Goal: Task Accomplishment & Management: Manage account settings

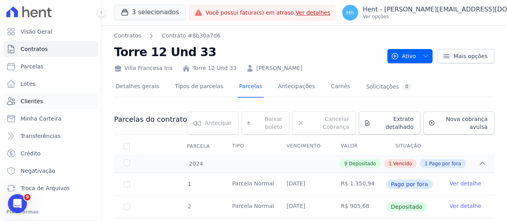
click at [43, 103] on link "Clientes" at bounding box center [50, 101] width 95 height 16
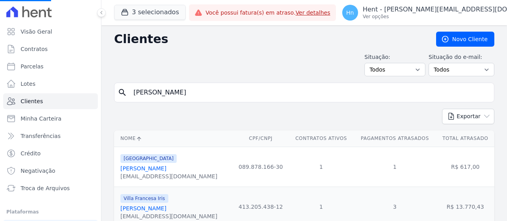
click at [192, 91] on input "guilherme caires" at bounding box center [310, 93] width 362 height 16
drag, startPoint x: 191, startPoint y: 94, endPoint x: 114, endPoint y: 95, distance: 77.6
click at [167, 91] on input "search" at bounding box center [310, 93] width 362 height 16
paste input "Nicole Inocencio Da Silva"
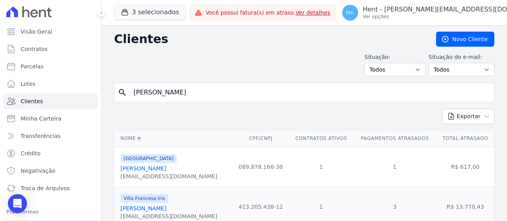
type input "Nicole Inocencio Da Silva"
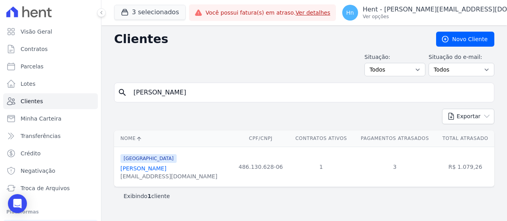
click at [158, 163] on div "France Nicole Inocencio Da Silva nicolysilva715@gmail.com" at bounding box center [168, 167] width 97 height 27
click at [156, 168] on link "Nicole Inocencio Da Silva" at bounding box center [143, 168] width 46 height 6
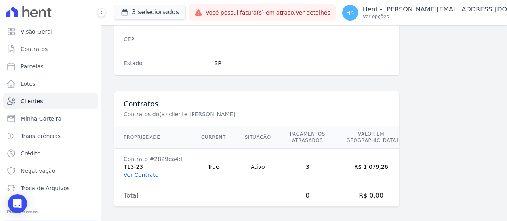
scroll to position [522, 0]
click at [150, 171] on link "Ver Contrato" at bounding box center [140, 174] width 35 height 6
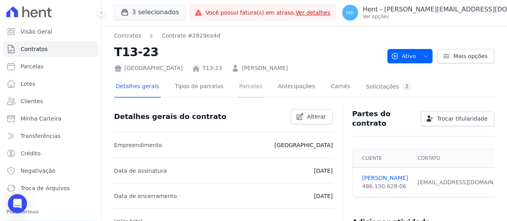
click at [244, 87] on link "Parcelas" at bounding box center [250, 87] width 26 height 21
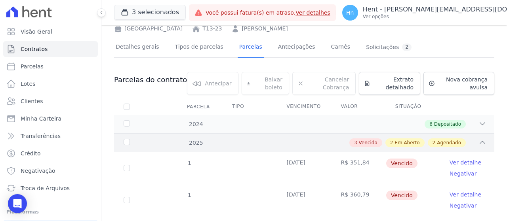
click at [480, 141] on icon at bounding box center [482, 142] width 5 height 2
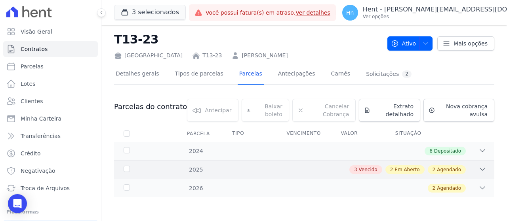
scroll to position [12, 0]
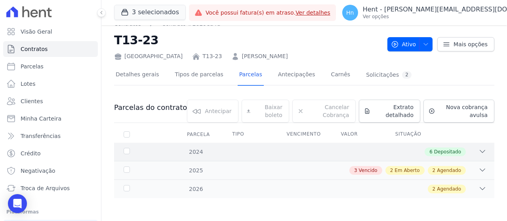
drag, startPoint x: 476, startPoint y: 141, endPoint x: 477, endPoint y: 149, distance: 8.4
click at [476, 141] on th at bounding box center [467, 134] width 54 height 17
click at [478, 153] on icon at bounding box center [482, 152] width 8 height 8
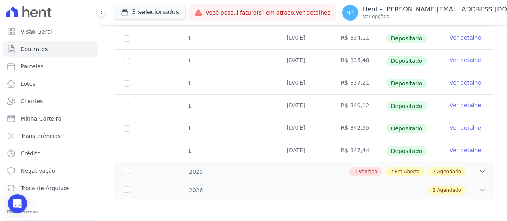
scroll to position [146, 0]
click at [478, 168] on icon at bounding box center [482, 171] width 8 height 8
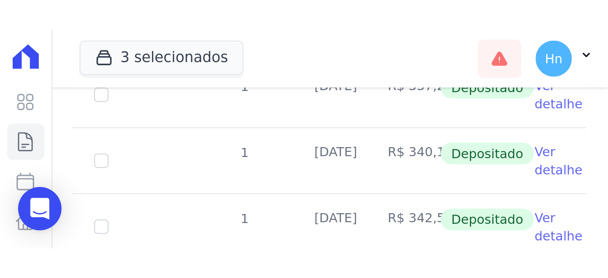
scroll to position [253, 0]
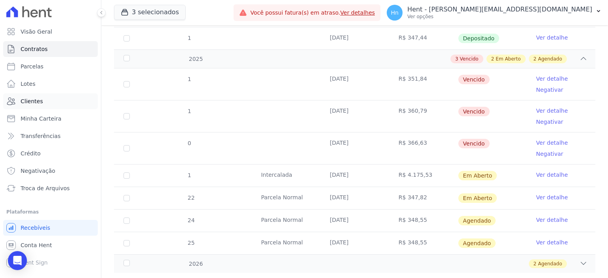
click at [43, 106] on link "Clientes" at bounding box center [50, 101] width 95 height 16
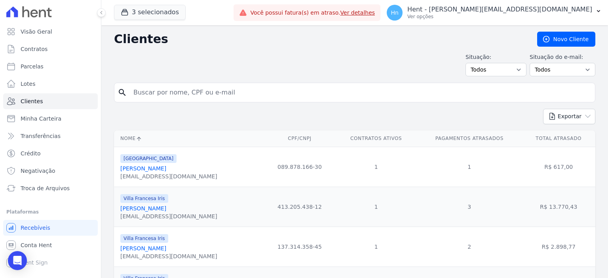
click at [165, 93] on input "search" at bounding box center [360, 93] width 463 height 16
paste input "Daniel De Campos Melo"
type input "Daniel De Campos Melo"
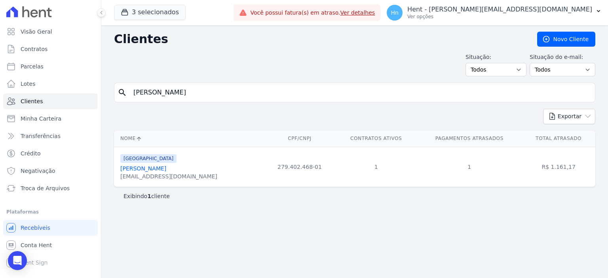
click at [169, 165] on div "Daniel De Campos Melo" at bounding box center [168, 169] width 97 height 8
click at [166, 166] on link "Daniel De Campos Melo" at bounding box center [143, 168] width 46 height 6
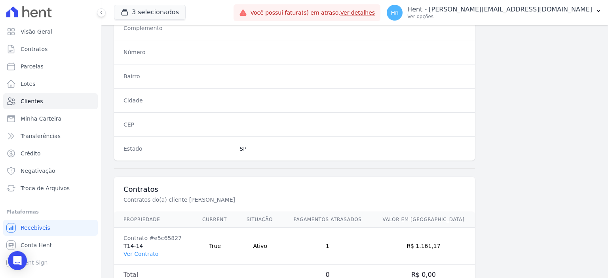
scroll to position [460, 0]
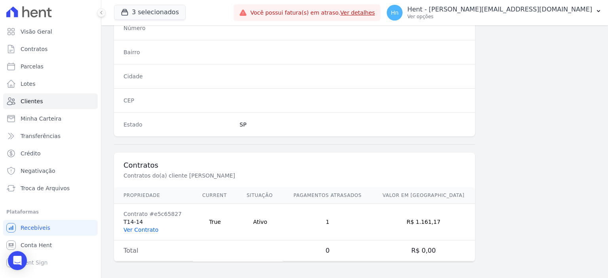
click at [144, 227] on link "Ver Contrato" at bounding box center [140, 230] width 35 height 6
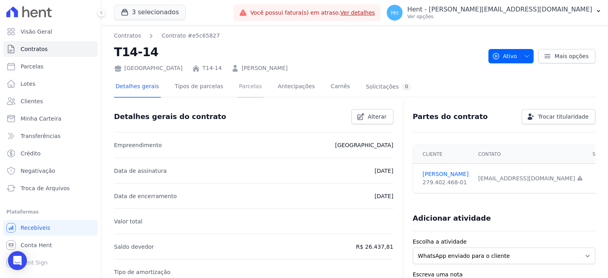
click at [237, 86] on link "Parcelas" at bounding box center [250, 87] width 26 height 21
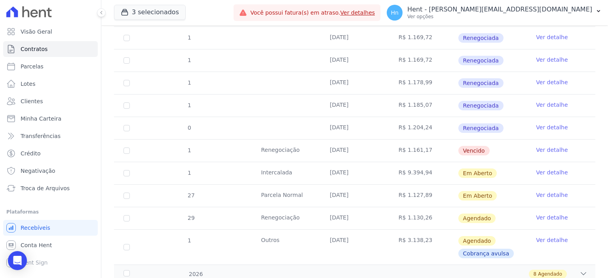
scroll to position [209, 0]
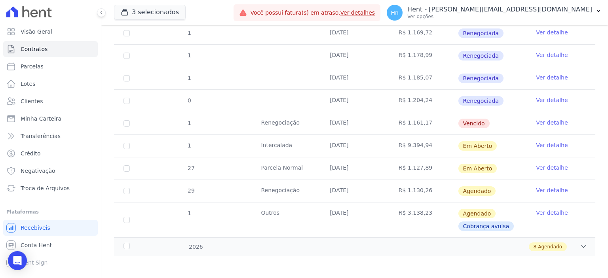
drag, startPoint x: 123, startPoint y: 121, endPoint x: 130, endPoint y: 122, distance: 7.5
click at [123, 121] on td "1" at bounding box center [126, 123] width 25 height 22
click at [130, 122] on td "1" at bounding box center [126, 123] width 25 height 22
click at [123, 122] on td "1" at bounding box center [126, 123] width 25 height 22
click at [123, 122] on input "checkbox" at bounding box center [126, 123] width 6 height 6
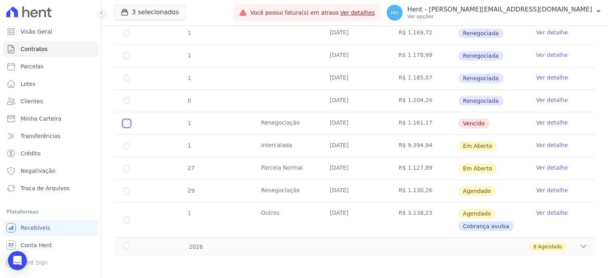
checkbox input "true"
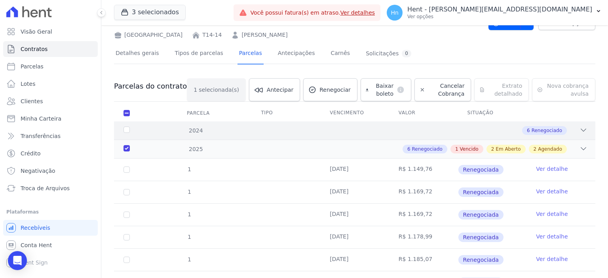
scroll to position [0, 0]
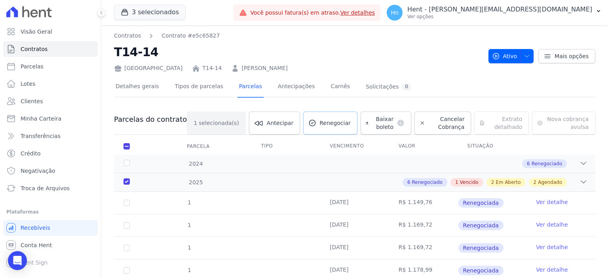
click at [319, 122] on span "Renegociar" at bounding box center [334, 123] width 31 height 8
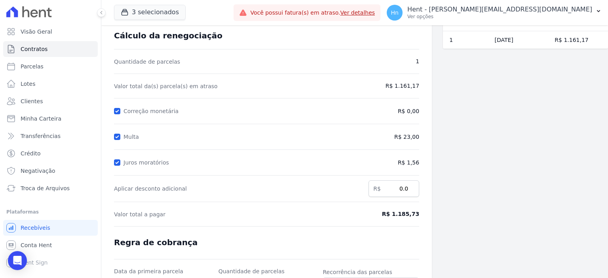
scroll to position [116, 0]
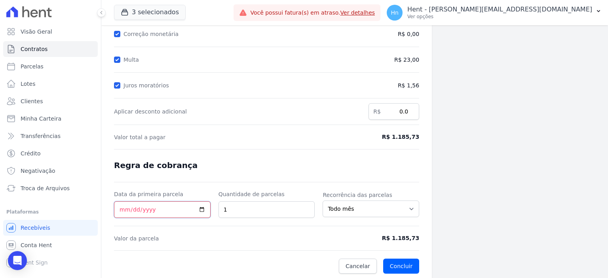
click at [203, 203] on input "Data da primeira parcela" at bounding box center [162, 209] width 97 height 17
click at [200, 207] on input "Data da primeira parcela" at bounding box center [162, 209] width 97 height 17
type input "2025-10-20"
click at [405, 264] on button "Concluir" at bounding box center [401, 266] width 36 height 15
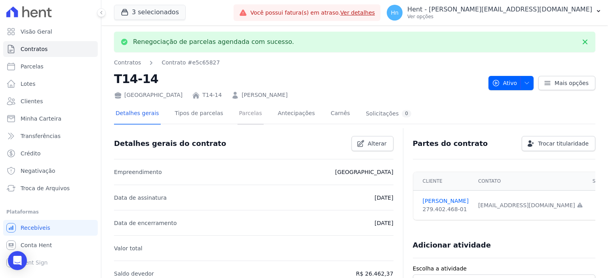
click at [240, 117] on link "Parcelas" at bounding box center [250, 114] width 26 height 21
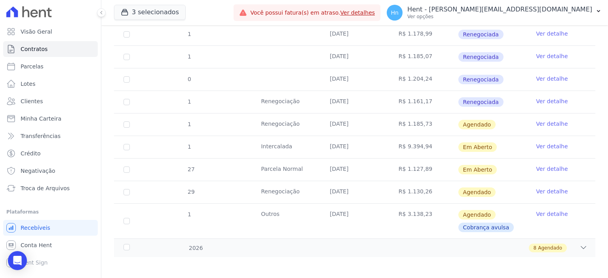
scroll to position [231, 0]
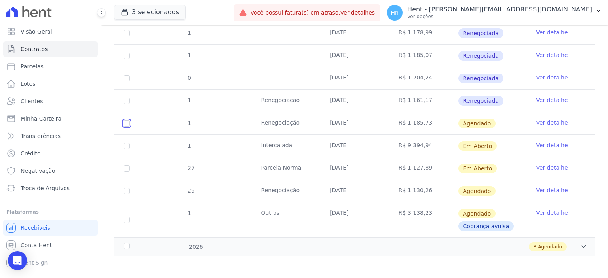
click at [125, 123] on input "checkbox" at bounding box center [126, 123] width 6 height 6
checkbox input "true"
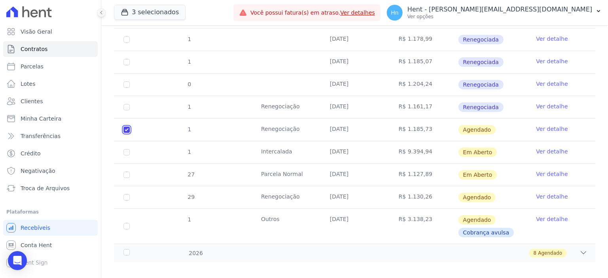
click at [125, 127] on input "checkbox" at bounding box center [126, 130] width 6 height 6
checkbox input "false"
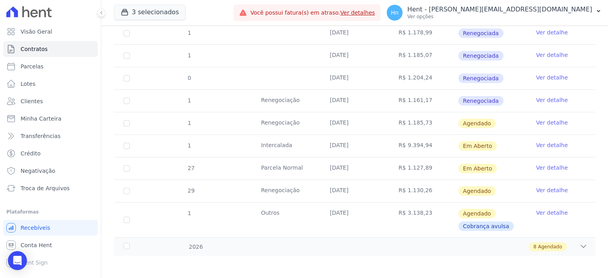
click at [544, 122] on link "Ver detalhe" at bounding box center [552, 123] width 32 height 8
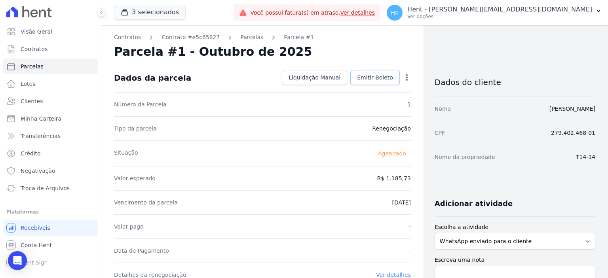
click at [381, 78] on span "Emitir Boleto" at bounding box center [375, 78] width 36 height 8
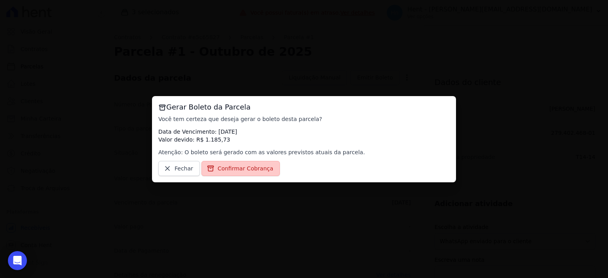
click at [236, 171] on span "Confirmar Cobrança" at bounding box center [246, 169] width 56 height 8
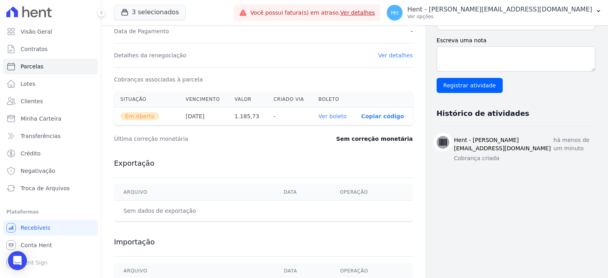
scroll to position [144, 0]
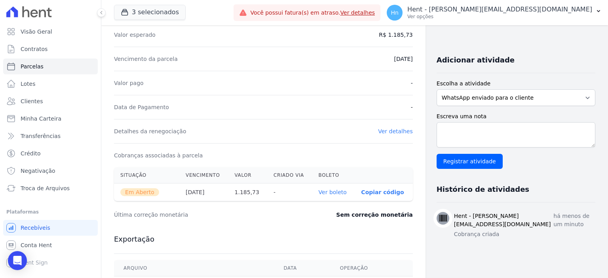
click at [330, 190] on link "Ver boleto" at bounding box center [333, 192] width 28 height 6
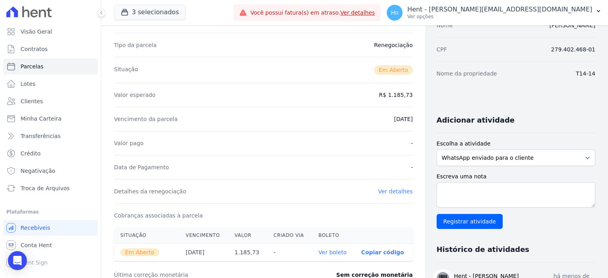
scroll to position [65, 0]
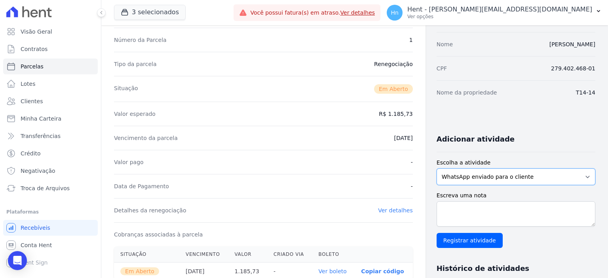
drag, startPoint x: 500, startPoint y: 179, endPoint x: 505, endPoint y: 180, distance: 4.9
click at [500, 179] on select "WhatsApp enviado para o cliente Adicionar um comentário Ligação feita para o cl…" at bounding box center [516, 177] width 159 height 17
select select "charge"
click at [437, 169] on select "WhatsApp enviado para o cliente Adicionar um comentário Ligação feita para o cl…" at bounding box center [516, 177] width 159 height 17
click at [450, 208] on textarea "Escreva uma nota" at bounding box center [516, 213] width 159 height 25
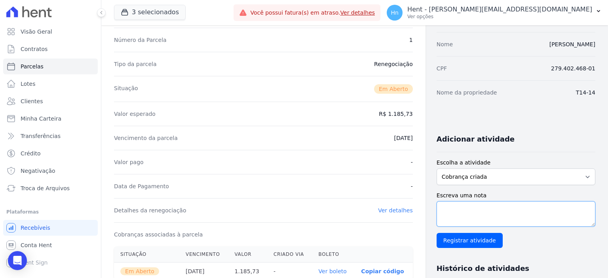
click at [484, 213] on textarea "Escreva uma nota" at bounding box center [516, 213] width 159 height 25
paste textarea "segue boleto do acordo para pagamento em 20/10/2025"
click at [493, 209] on textarea "segue boleto do acordo para pagamento em 20/10/2025" at bounding box center [516, 213] width 159 height 25
click at [526, 208] on textarea "segue boleto do acordo de outubr/2-25 para pagamento em 20/10/2025" at bounding box center [516, 213] width 159 height 25
click at [518, 208] on textarea "segue boleto do acordo de outubr/2025 para pagamento em 20/10/2025" at bounding box center [516, 213] width 159 height 25
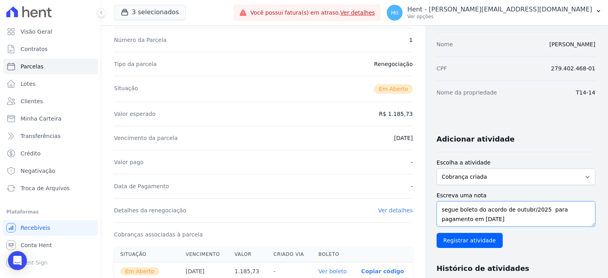
click at [519, 208] on textarea "segue boleto do acordo de outubr/2025 para pagamento em 20/10/2025" at bounding box center [516, 213] width 159 height 25
drag, startPoint x: 454, startPoint y: 209, endPoint x: 420, endPoint y: 209, distance: 34.8
click at [420, 209] on div "Contratos Contrato #e5c65827 Parcelas Parcela #1 Parcela #1 - Outubro de 2025 D…" at bounding box center [348, 216] width 494 height 511
click at [500, 216] on textarea "Boleto do acordo de outubro/2025 para pagamento em 20/10/2025" at bounding box center [516, 213] width 159 height 25
click at [524, 209] on textarea "Boleto do acordo de outubro/2025 para pagamento em 20/10/2025" at bounding box center [516, 213] width 159 height 25
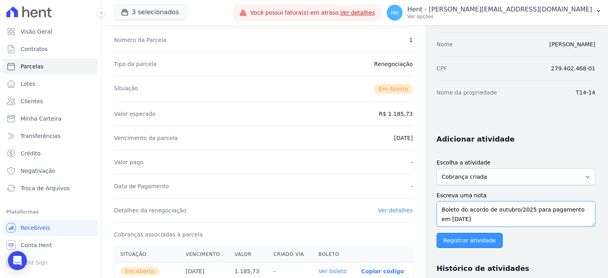
type textarea "Boleto do acordo de outubro/2025 para pagamento em 20/10/2025"
click at [479, 240] on input "Registrar atividade" at bounding box center [470, 240] width 66 height 15
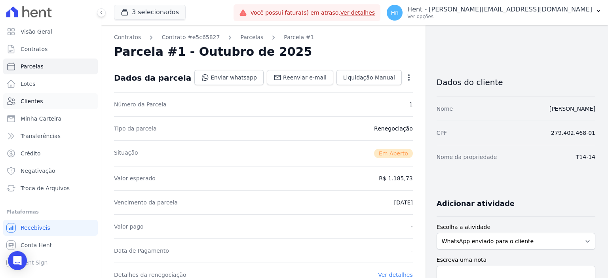
click at [44, 105] on link "Clientes" at bounding box center [50, 101] width 95 height 16
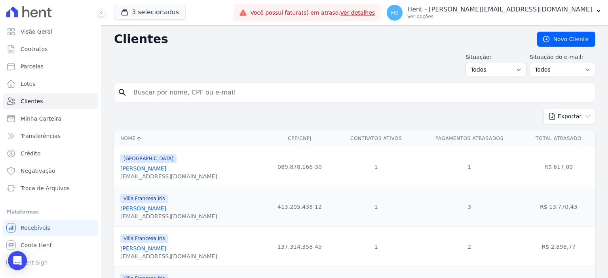
click at [234, 91] on input "search" at bounding box center [360, 93] width 463 height 16
paste input "Thiago Augusto Mendes Dos Santos"
type input "Thiago Augusto Mendes Dos Santos"
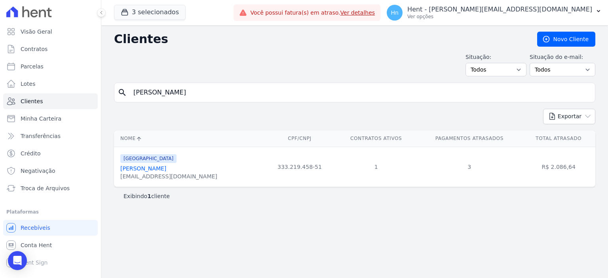
click at [166, 168] on link "Thiago Augusto Mendes Dos Santos" at bounding box center [143, 168] width 46 height 6
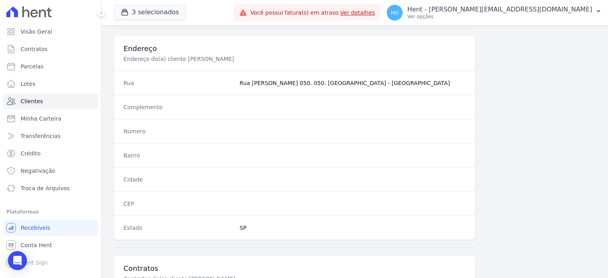
scroll to position [460, 0]
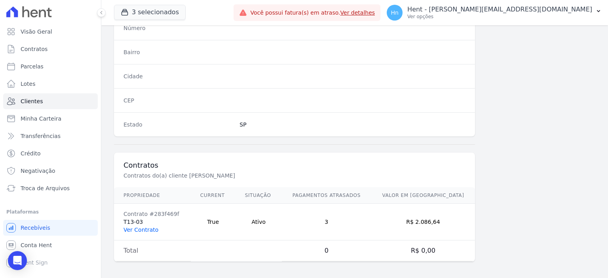
click at [141, 227] on link "Ver Contrato" at bounding box center [140, 230] width 35 height 6
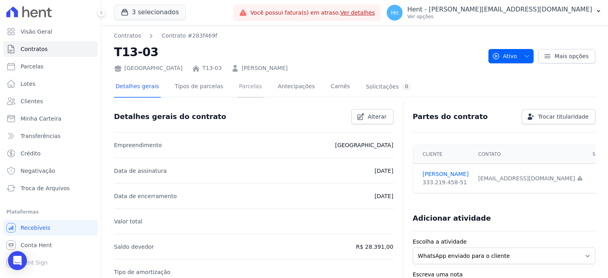
click at [247, 90] on link "Parcelas" at bounding box center [250, 87] width 26 height 21
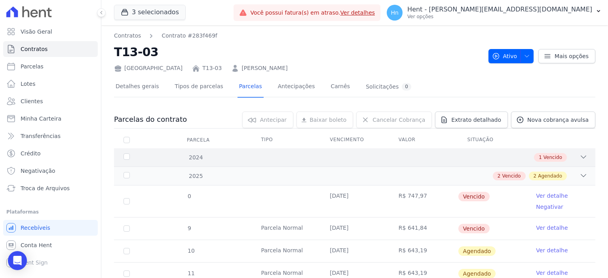
scroll to position [66, 0]
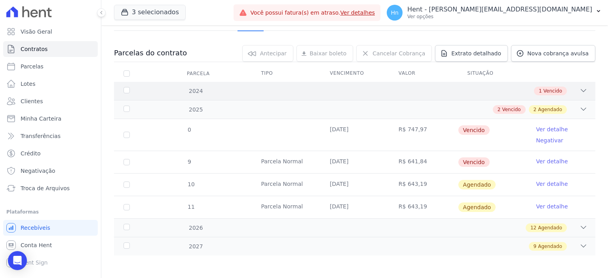
click at [572, 88] on div "1 Vencido" at bounding box center [378, 91] width 418 height 9
click at [579, 91] on icon at bounding box center [583, 91] width 8 height 8
click at [579, 108] on icon at bounding box center [583, 109] width 8 height 8
click at [579, 87] on icon at bounding box center [583, 91] width 8 height 8
click at [579, 88] on icon at bounding box center [583, 91] width 8 height 8
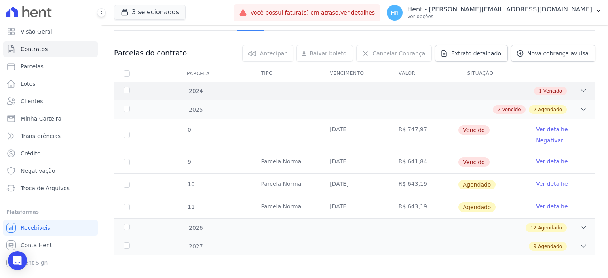
click at [129, 88] on div "2024" at bounding box center [143, 91] width 42 height 8
click at [128, 90] on div "2024" at bounding box center [143, 91] width 42 height 8
click at [558, 93] on div "1 Vencido" at bounding box center [550, 91] width 33 height 9
click at [547, 112] on span "Agendado" at bounding box center [550, 109] width 24 height 7
click at [579, 108] on icon at bounding box center [583, 109] width 8 height 8
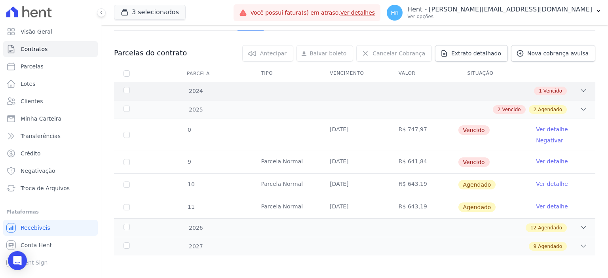
click at [580, 85] on div "2024 1 Vencido" at bounding box center [354, 91] width 481 height 18
click at [580, 87] on icon at bounding box center [583, 91] width 8 height 8
click at [581, 94] on div "2024 1 Vencido" at bounding box center [354, 91] width 481 height 18
drag, startPoint x: 591, startPoint y: 118, endPoint x: 587, endPoint y: 128, distance: 10.9
click at [589, 122] on div "0 10/09/2025 R$ 747,97 Vencido Ver detalhe Negativar 9 Parcela Normal 10/10/202…" at bounding box center [354, 169] width 507 height 106
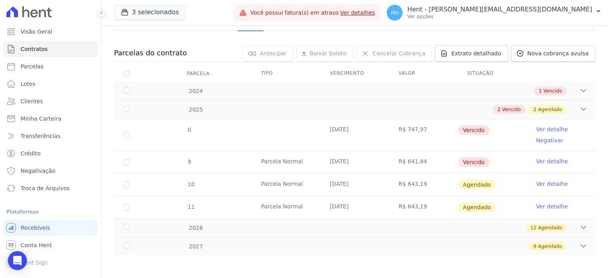
click at [593, 104] on div "Contratos Contrato #283f469f T13-03 France T13-03 THIAGO AUGUSTO MENDES DOS SAN…" at bounding box center [354, 119] width 507 height 321
click at [581, 109] on icon at bounding box center [583, 109] width 5 height 2
click at [579, 88] on icon at bounding box center [583, 91] width 8 height 8
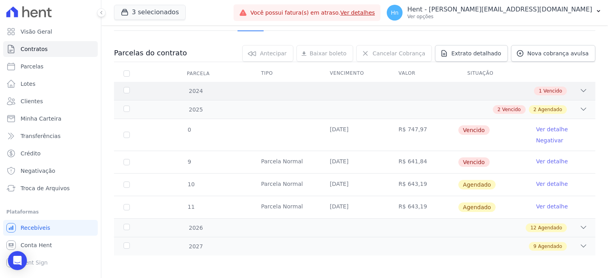
click at [579, 88] on icon at bounding box center [583, 91] width 8 height 8
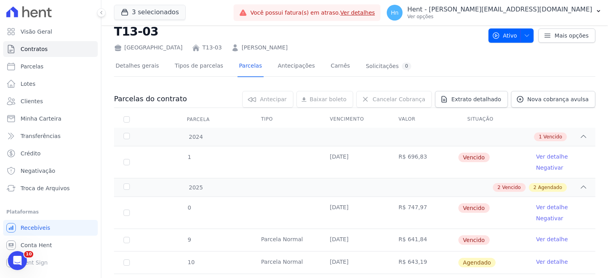
scroll to position [19, 0]
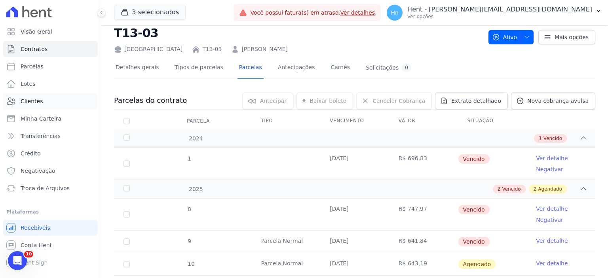
click at [26, 103] on span "Clientes" at bounding box center [32, 101] width 22 height 8
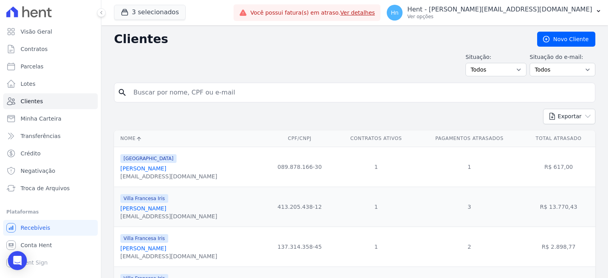
click at [247, 87] on input "search" at bounding box center [360, 93] width 463 height 16
paste input "Nicole Inocencio Da Silva"
type input "Nicole Inocencio Da Silva"
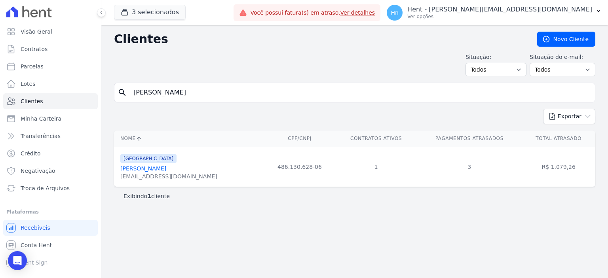
click at [166, 166] on link "Nicole Inocencio Da Silva" at bounding box center [143, 168] width 46 height 6
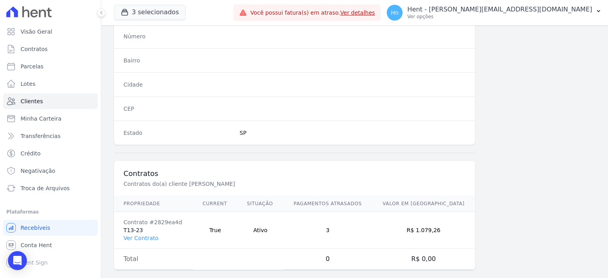
scroll to position [460, 0]
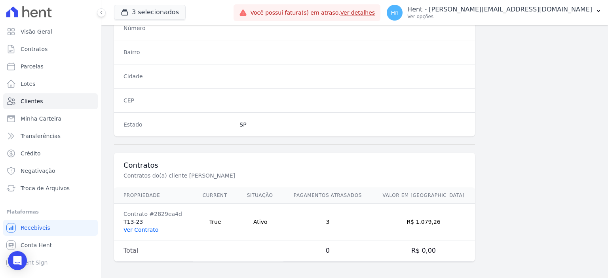
click at [140, 228] on link "Ver Contrato" at bounding box center [140, 230] width 35 height 6
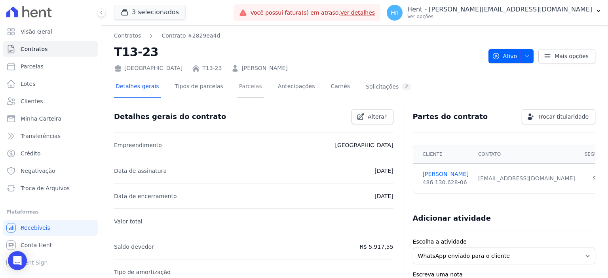
click at [239, 87] on link "Parcelas" at bounding box center [250, 87] width 26 height 21
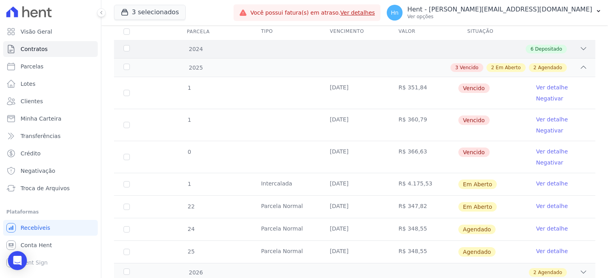
scroll to position [95, 0]
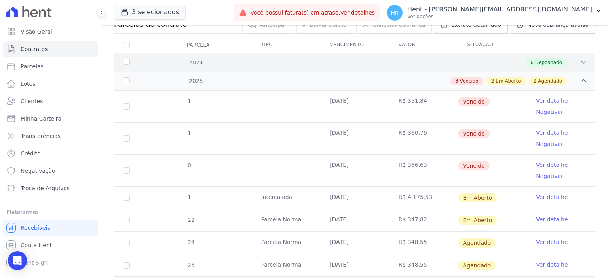
click at [579, 59] on icon at bounding box center [583, 62] width 8 height 8
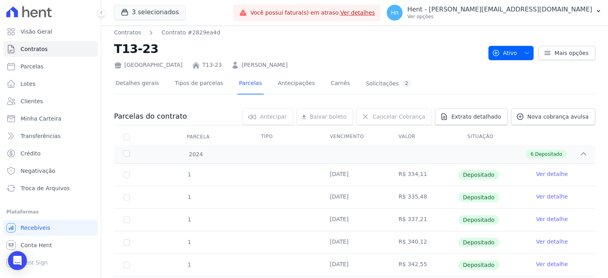
scroll to position [0, 0]
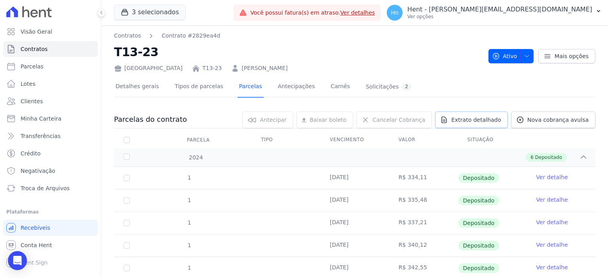
click at [487, 119] on span "Extrato detalhado" at bounding box center [476, 120] width 50 height 8
click at [582, 122] on span "Exportar PDF" at bounding box center [583, 120] width 42 height 8
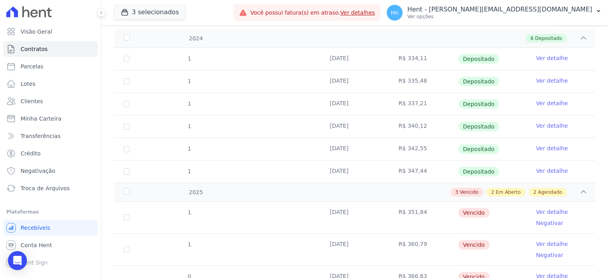
scroll to position [158, 0]
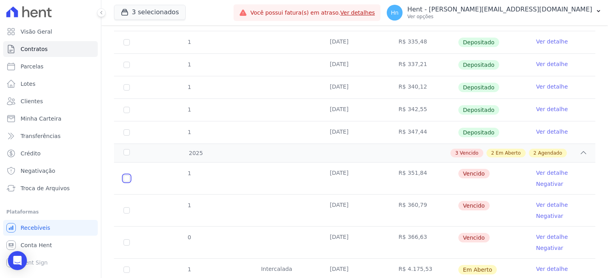
click at [126, 178] on input "checkbox" at bounding box center [126, 178] width 6 height 6
checkbox input "true"
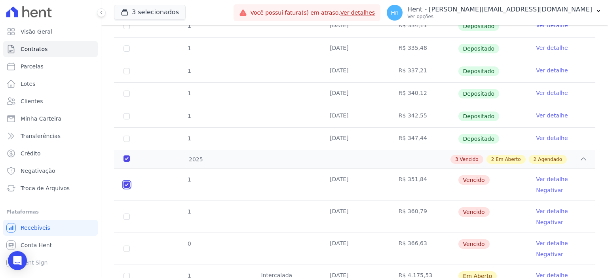
scroll to position [165, 0]
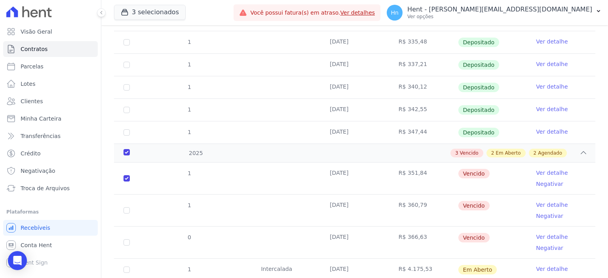
click at [547, 171] on link "Ver detalhe" at bounding box center [552, 173] width 32 height 8
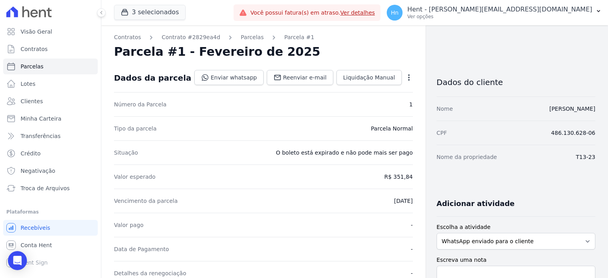
scroll to position [40, 0]
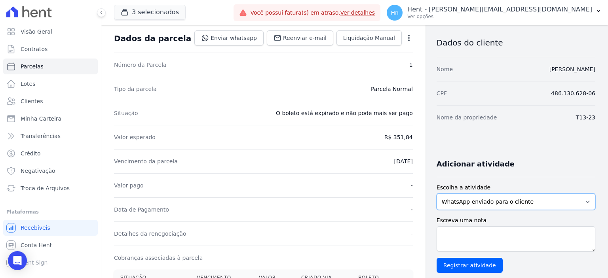
click at [486, 196] on select "WhatsApp enviado para o cliente Adicionar um comentário Ligação feita para o cl…" at bounding box center [516, 202] width 159 height 17
select select "note"
click at [437, 194] on select "WhatsApp enviado para o cliente Adicionar um comentário Ligação feita para o cl…" at bounding box center [516, 202] width 159 height 17
click at [484, 235] on textarea "Escreva uma nota" at bounding box center [516, 238] width 159 height 25
paste textarea "Em contato com a cliente a mesma alega que esta em horário de trabalho e não po…"
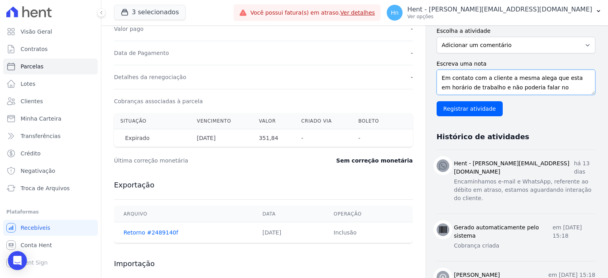
scroll to position [198, 0]
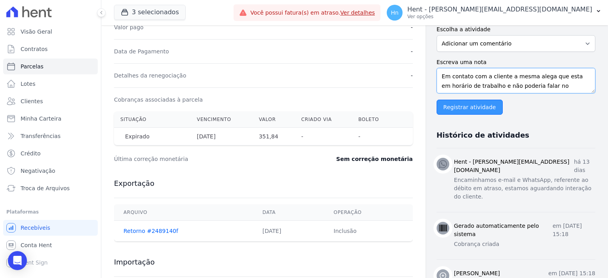
type textarea "Em contato com a cliente a mesma alega que esta em horário de trabalho e não po…"
click at [456, 106] on input "Registrar atividade" at bounding box center [470, 107] width 66 height 15
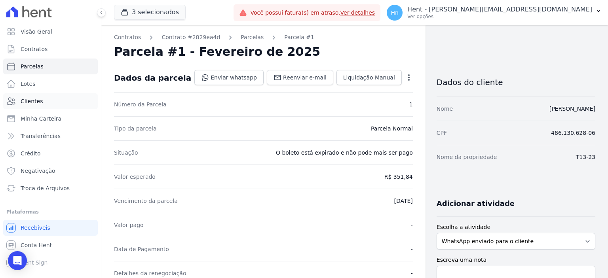
click at [28, 108] on link "Clientes" at bounding box center [50, 101] width 95 height 16
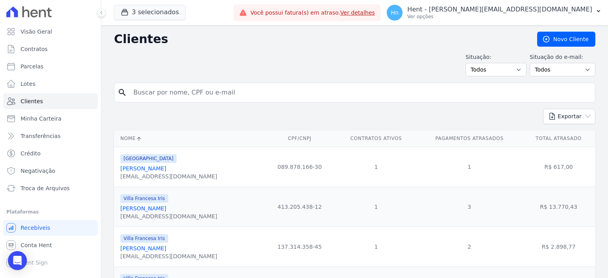
click at [154, 87] on input "search" at bounding box center [360, 93] width 463 height 16
click at [170, 95] on input "search" at bounding box center [360, 93] width 463 height 16
paste input "Thiago Augusto Mendes Dos Santos"
type input "Thiago Augusto Mendes Dos Santos"
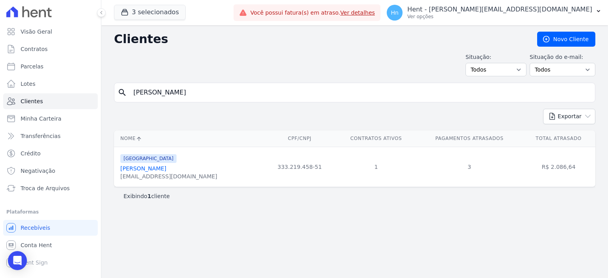
click at [166, 171] on link "Thiago Augusto Mendes Dos Santos" at bounding box center [143, 168] width 46 height 6
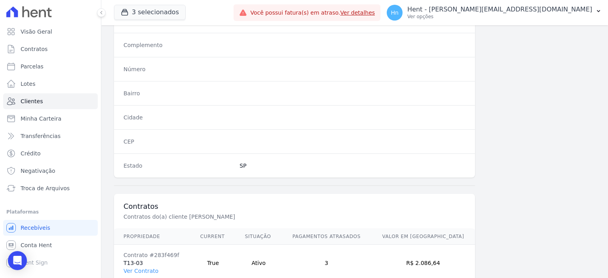
scroll to position [420, 0]
click at [146, 268] on link "Ver Contrato" at bounding box center [140, 269] width 35 height 6
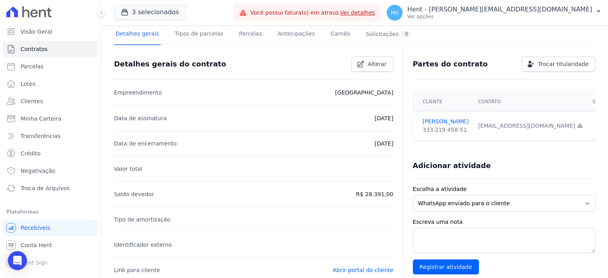
scroll to position [40, 0]
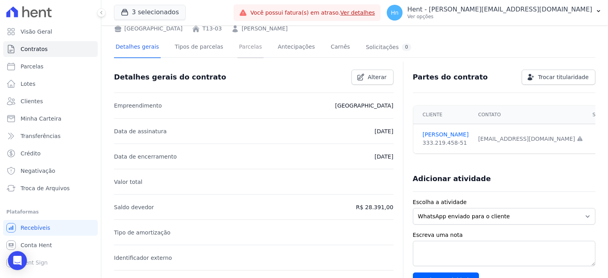
click at [237, 51] on link "Parcelas" at bounding box center [250, 47] width 26 height 21
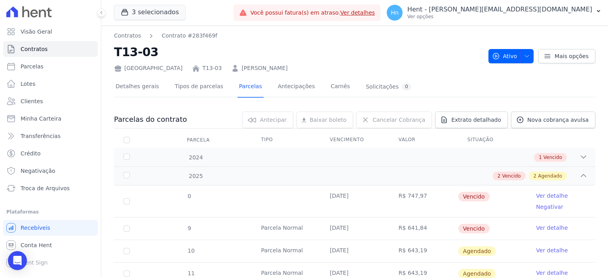
scroll to position [40, 0]
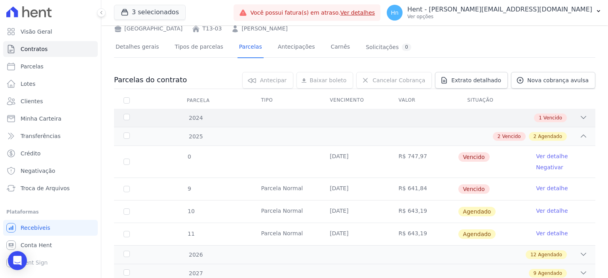
click at [580, 119] on icon at bounding box center [583, 118] width 8 height 8
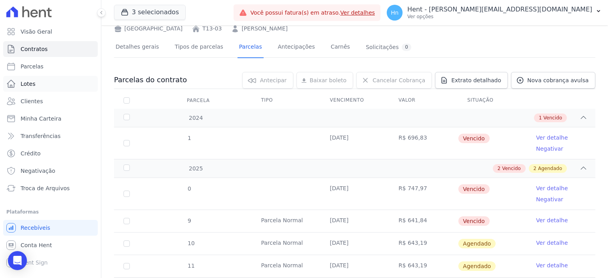
drag, startPoint x: 46, startPoint y: 82, endPoint x: 51, endPoint y: 87, distance: 6.7
click at [46, 82] on link "Lotes" at bounding box center [50, 84] width 95 height 16
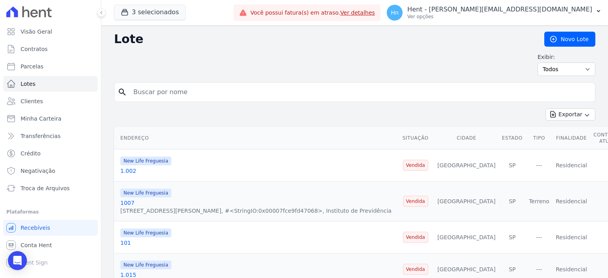
click at [187, 98] on input "search" at bounding box center [360, 92] width 463 height 16
paste input "Fernando Fagner Perin"
type input "Fernando Fagner Perin"
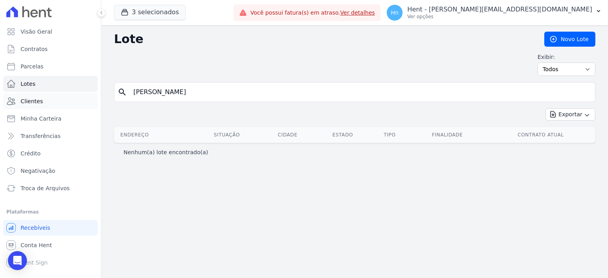
click at [56, 103] on link "Clientes" at bounding box center [50, 101] width 95 height 16
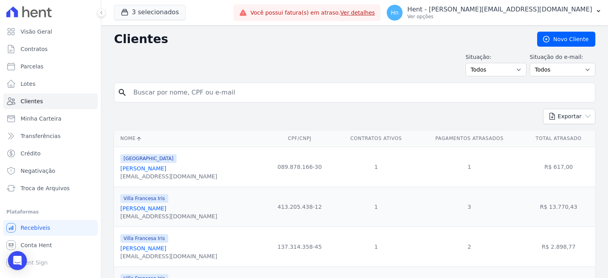
click at [185, 94] on input "search" at bounding box center [360, 93] width 463 height 16
paste input "Fernando Fagner Perin"
type input "Fernando Fagner Perin"
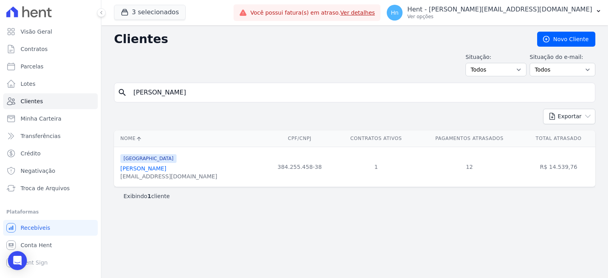
click at [162, 168] on link "Fernando Fagner Perin" at bounding box center [143, 168] width 46 height 6
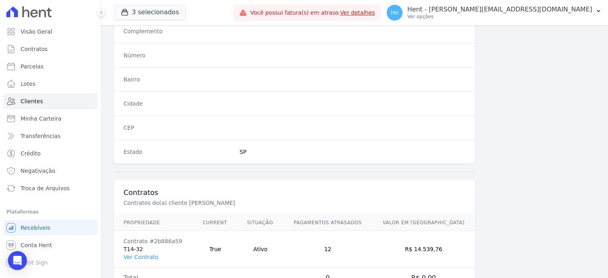
scroll to position [420, 0]
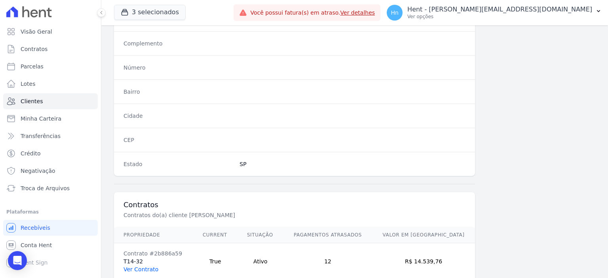
click at [146, 266] on link "Ver Contrato" at bounding box center [140, 269] width 35 height 6
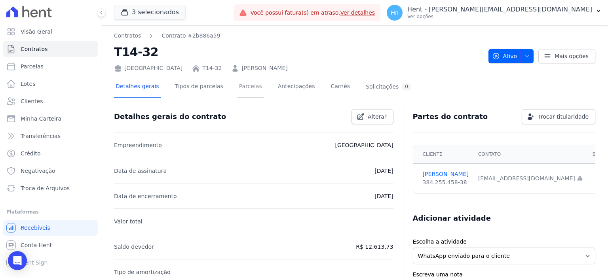
click at [240, 85] on link "Parcelas" at bounding box center [250, 87] width 26 height 21
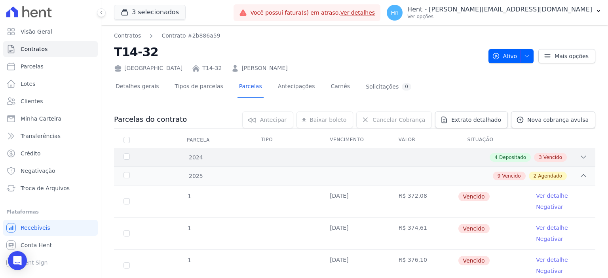
click at [581, 156] on icon at bounding box center [583, 157] width 5 height 2
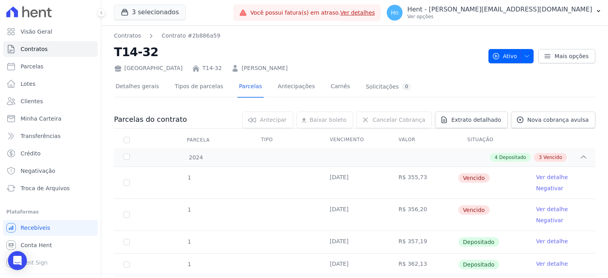
drag, startPoint x: 273, startPoint y: 70, endPoint x: 198, endPoint y: 66, distance: 74.9
click at [198, 66] on div "France T14-32 FERNANDO FAGNER PERIN" at bounding box center [298, 66] width 368 height 11
copy link "FERNANDO FAGNER PERIN"
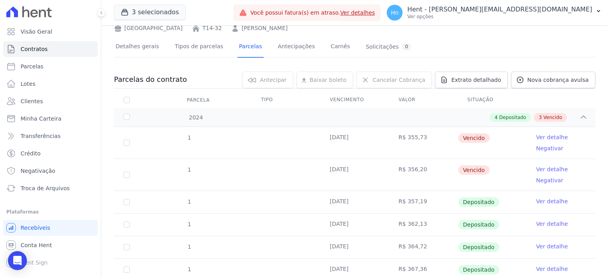
scroll to position [40, 0]
click at [53, 101] on link "Clientes" at bounding box center [50, 101] width 95 height 16
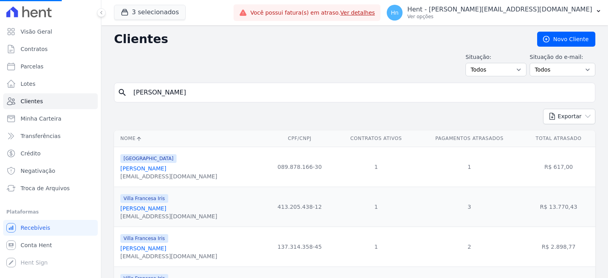
drag, startPoint x: 214, startPoint y: 92, endPoint x: 114, endPoint y: 92, distance: 100.1
click at [114, 92] on div "search Fernando Fagner Perin" at bounding box center [354, 93] width 481 height 20
paste input "Luiz Henrique Rezende Da Silva"
type input "Luiz Henrique Rezende Da Silva"
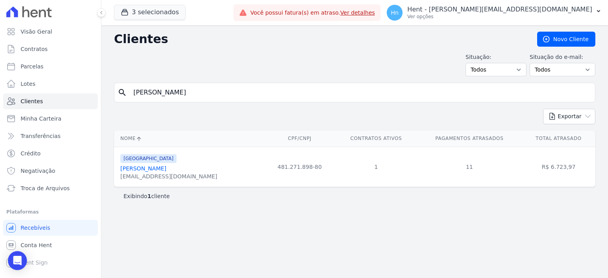
click at [166, 169] on link "Luiz Henrique Rezende Da Silva" at bounding box center [143, 168] width 46 height 6
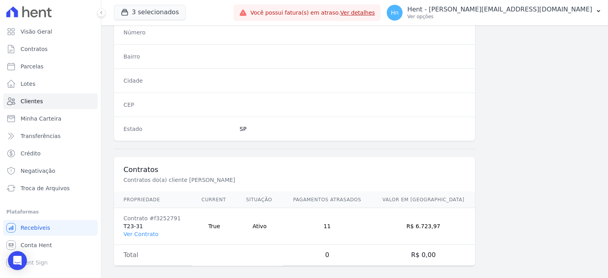
scroll to position [460, 0]
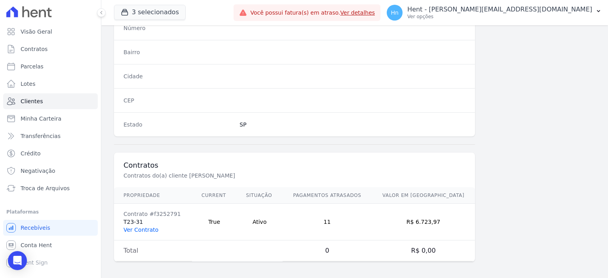
click at [142, 227] on link "Ver Contrato" at bounding box center [140, 230] width 35 height 6
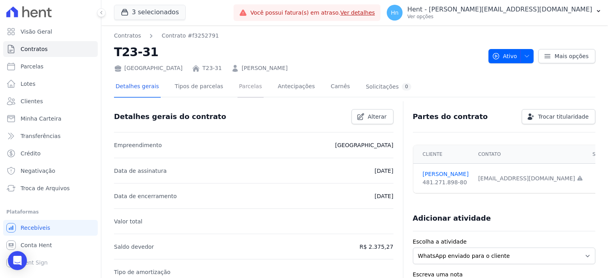
click at [237, 83] on link "Parcelas" at bounding box center [250, 87] width 26 height 21
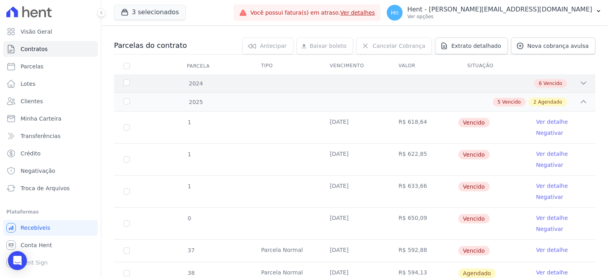
scroll to position [79, 0]
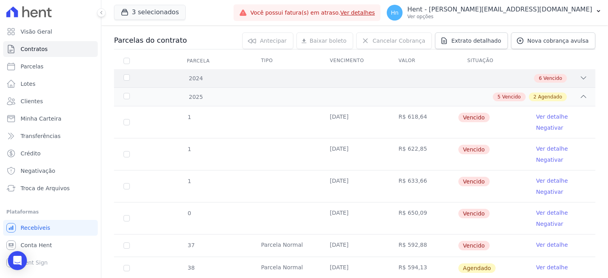
click at [579, 74] on icon at bounding box center [583, 78] width 8 height 8
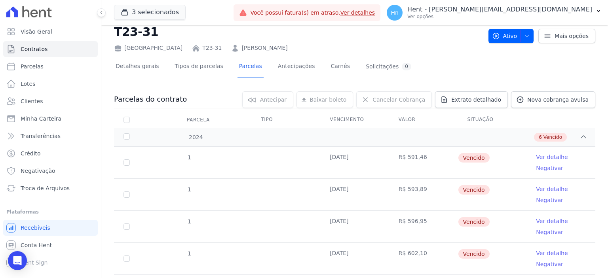
scroll to position [19, 0]
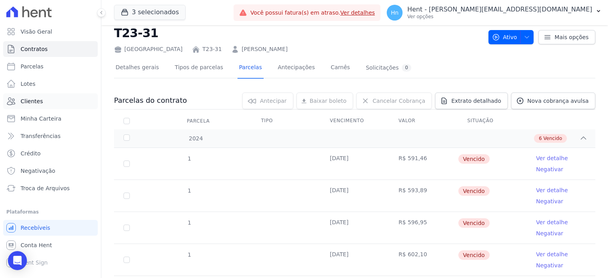
click at [40, 103] on span "Clientes" at bounding box center [32, 101] width 22 height 8
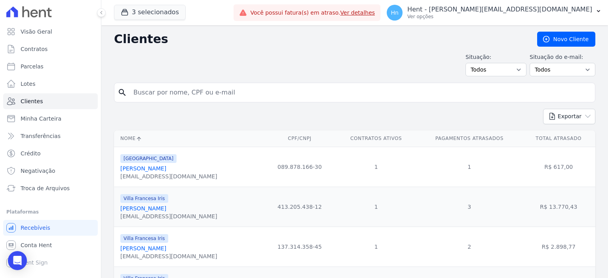
click at [145, 89] on input "search" at bounding box center [360, 93] width 463 height 16
type input "Geyson Cesar Oliveira Dos Reis"
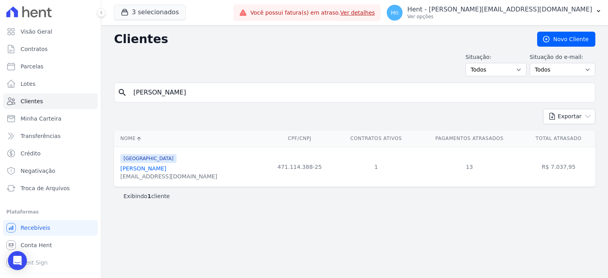
click at [166, 165] on link "Geyson Cesar Oliveira Dos Reis" at bounding box center [143, 168] width 46 height 6
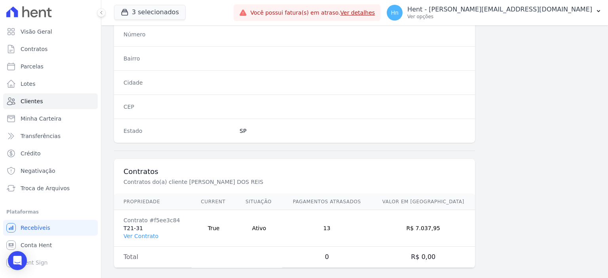
scroll to position [460, 0]
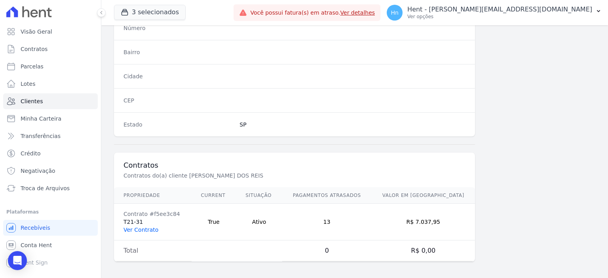
click at [142, 230] on link "Ver Contrato" at bounding box center [140, 230] width 35 height 6
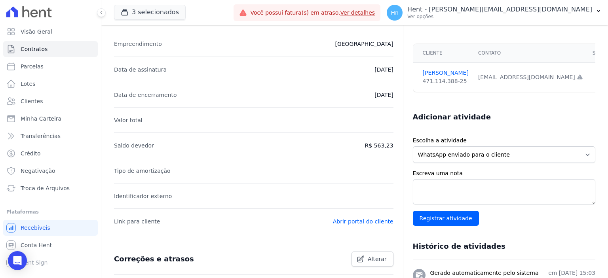
scroll to position [79, 0]
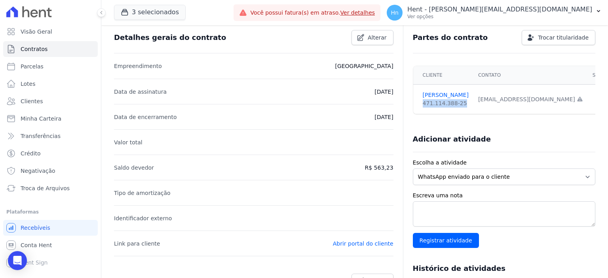
drag, startPoint x: 460, startPoint y: 105, endPoint x: 424, endPoint y: 103, distance: 36.1
click at [424, 103] on div "471.114.388-25" at bounding box center [446, 103] width 46 height 8
copy div "471.114.388-25"
click at [372, 242] on link "Abrir portal do cliente" at bounding box center [363, 244] width 61 height 6
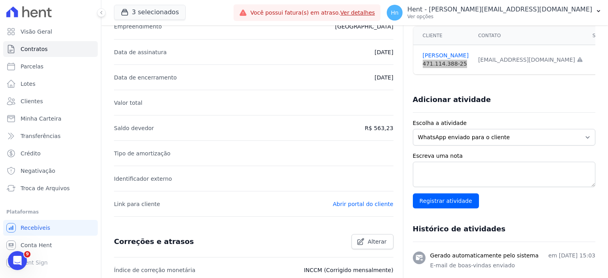
scroll to position [0, 0]
click at [41, 103] on link "Clientes" at bounding box center [50, 101] width 95 height 16
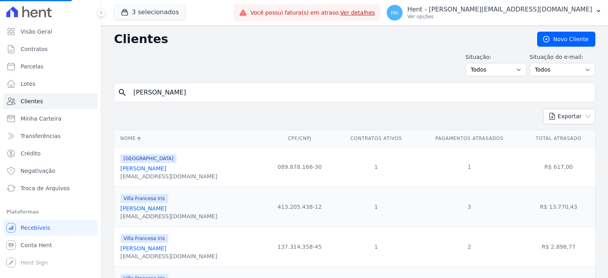
click at [242, 93] on input "Geyson Cesar Oliveira Dos Reis" at bounding box center [360, 93] width 463 height 16
drag, startPoint x: 241, startPoint y: 93, endPoint x: 139, endPoint y: 93, distance: 101.7
drag, startPoint x: 154, startPoint y: 91, endPoint x: 144, endPoint y: 93, distance: 9.6
click at [144, 93] on input "RogÃ©rio Rodrigues De Camargo" at bounding box center [360, 93] width 463 height 16
type input "Rogério Rodrigues De Camargo"
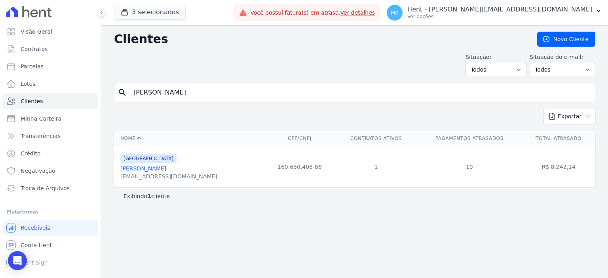
click at [166, 169] on link "Rogério Rodrigues De Camargo" at bounding box center [143, 168] width 46 height 6
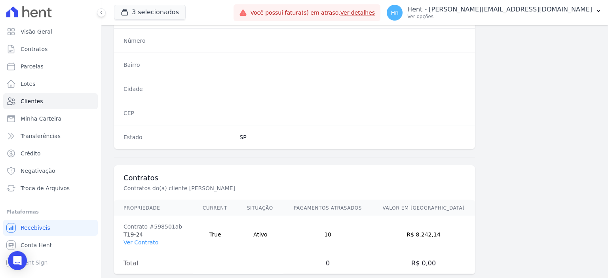
scroll to position [460, 0]
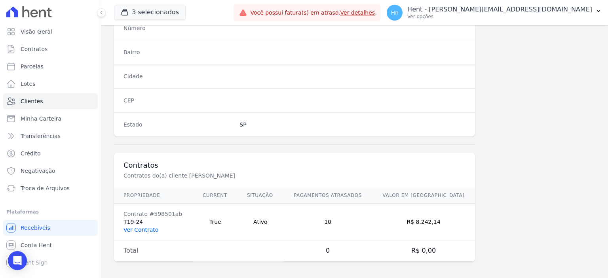
click at [137, 228] on link "Ver Contrato" at bounding box center [140, 230] width 35 height 6
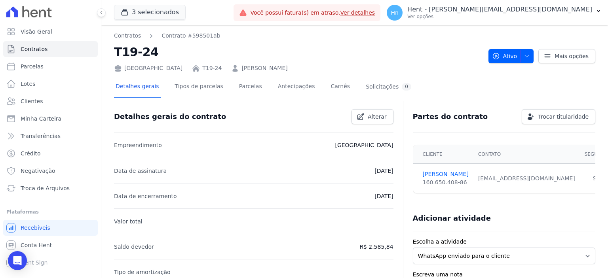
click at [252, 88] on div "Detalhes gerais Tipos de parcelas Parcelas Antecipações Carnês Solicitações 0" at bounding box center [263, 87] width 299 height 21
click at [242, 87] on link "Parcelas" at bounding box center [250, 87] width 26 height 21
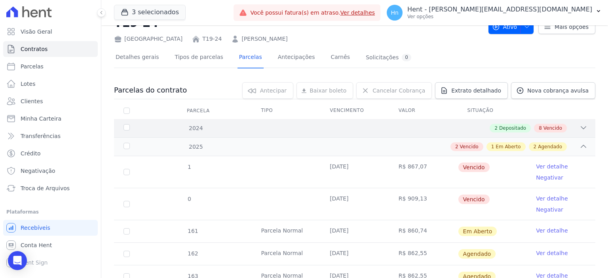
scroll to position [61, 0]
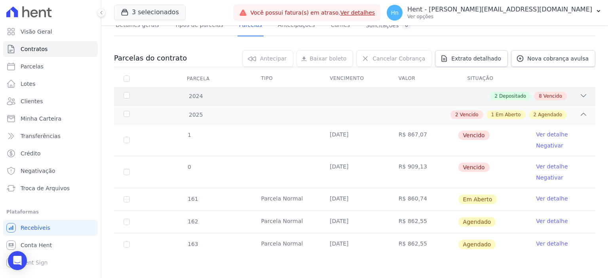
click at [579, 93] on icon at bounding box center [583, 96] width 8 height 8
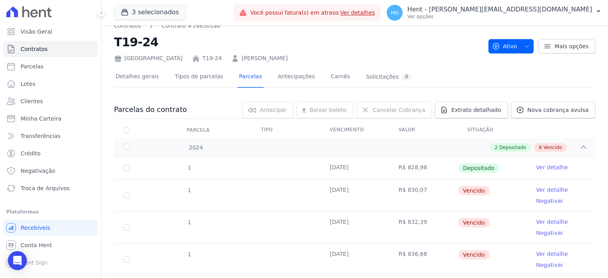
scroll to position [0, 0]
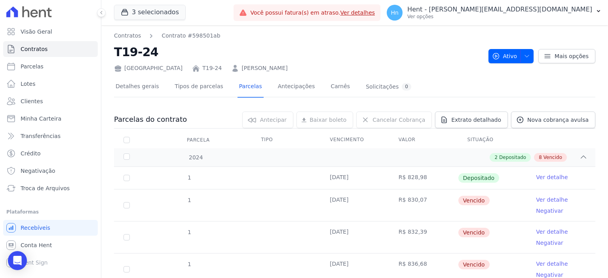
drag, startPoint x: 293, startPoint y: 68, endPoint x: 196, endPoint y: 66, distance: 97.0
click at [196, 66] on div "France T19-24 ROGÉRIO RODRIGUES DE CAMARGO" at bounding box center [298, 66] width 368 height 11
copy link "ROGÉRIO RODRIGUES DE CAMARGO"
click at [38, 101] on span "Clientes" at bounding box center [32, 101] width 22 height 8
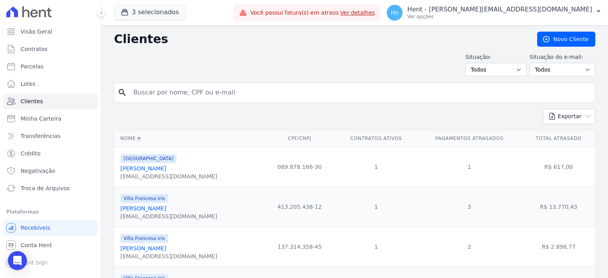
click at [163, 97] on input "search" at bounding box center [360, 93] width 463 height 16
click at [174, 96] on input "search" at bounding box center [360, 93] width 463 height 16
paste input "RogÃ©rio Rodrigues De Camargo,"
drag, startPoint x: 154, startPoint y: 93, endPoint x: 144, endPoint y: 93, distance: 9.5
click at [144, 93] on input "RogÃ©rio Rodrigues De Camargo," at bounding box center [360, 93] width 463 height 16
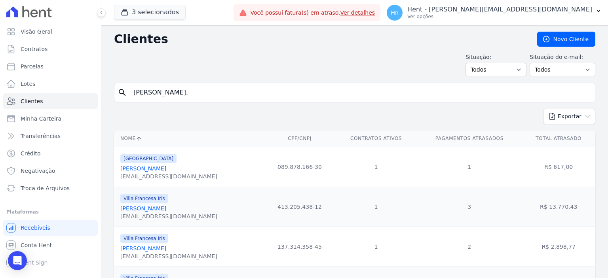
type input "Rogerio Rodrigues De Camargo,"
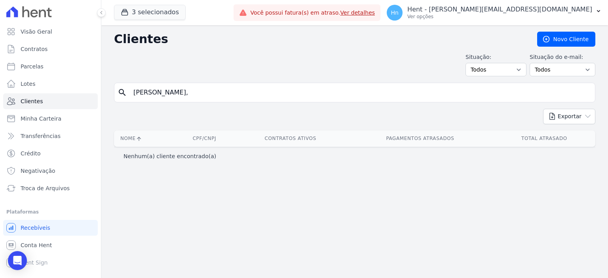
click at [249, 96] on input "Rogerio Rodrigues De Camargo," at bounding box center [360, 93] width 463 height 16
type input "Rogerio Rodrigues De Camargo"
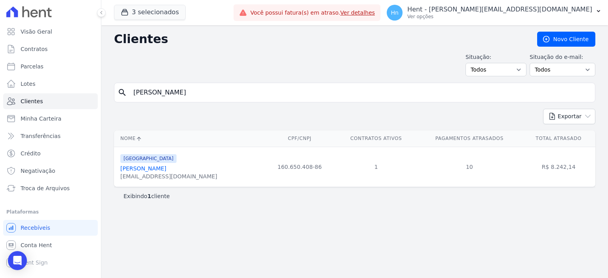
click at [166, 170] on link "Rogério Rodrigues De Camargo" at bounding box center [143, 168] width 46 height 6
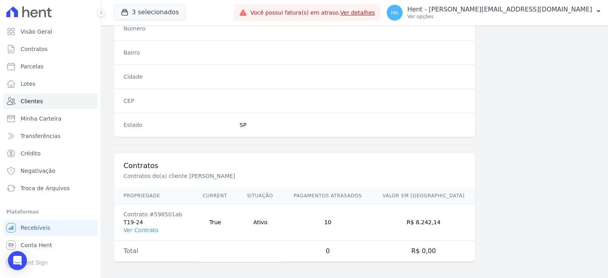
scroll to position [460, 0]
click at [150, 227] on link "Ver Contrato" at bounding box center [140, 230] width 35 height 6
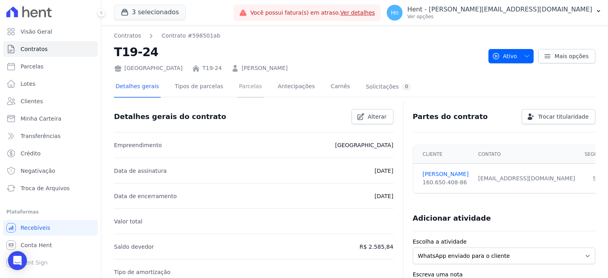
click at [244, 90] on link "Parcelas" at bounding box center [250, 87] width 26 height 21
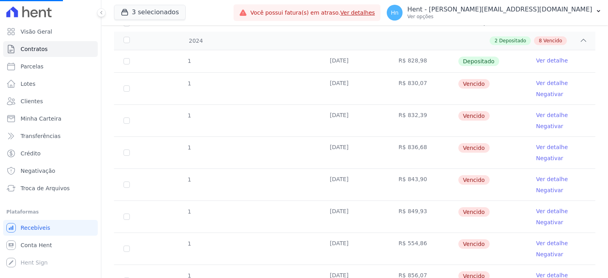
scroll to position [119, 0]
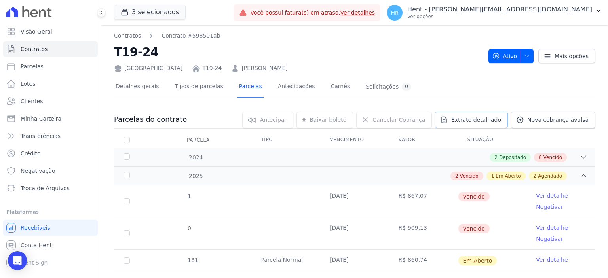
click at [488, 117] on span "Extrato detalhado" at bounding box center [476, 120] width 50 height 8
click at [579, 123] on span "Exportar PDF" at bounding box center [583, 120] width 42 height 8
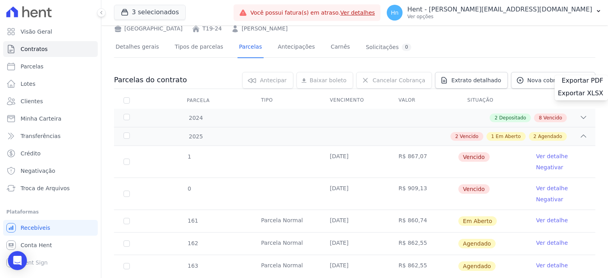
scroll to position [61, 0]
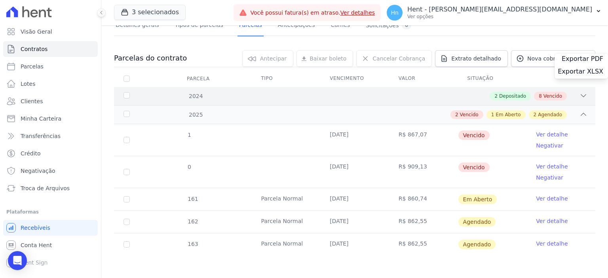
click at [579, 94] on icon at bounding box center [583, 96] width 8 height 8
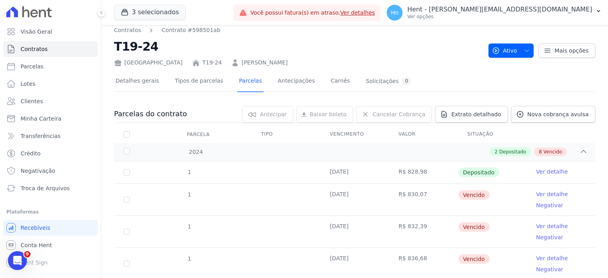
scroll to position [0, 0]
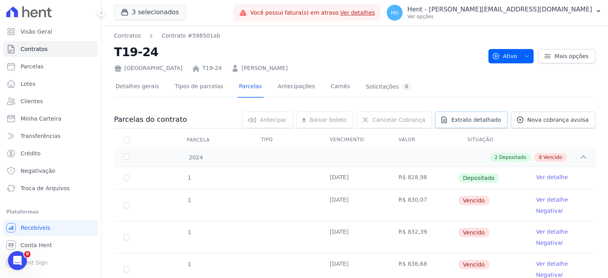
click at [471, 122] on span "Extrato detalhado" at bounding box center [476, 120] width 50 height 8
click at [584, 121] on div "Exportar PDF" at bounding box center [581, 121] width 53 height 13
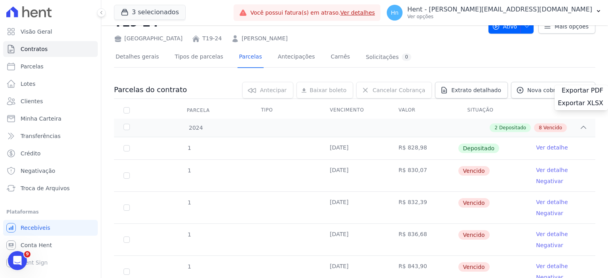
scroll to position [119, 0]
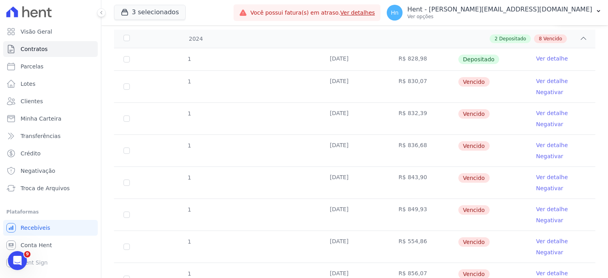
click at [131, 57] on td "1" at bounding box center [126, 59] width 25 height 22
click at [124, 85] on input "checkbox" at bounding box center [126, 87] width 6 height 6
checkbox input "true"
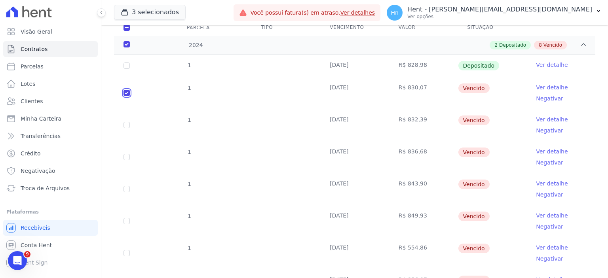
scroll to position [125, 0]
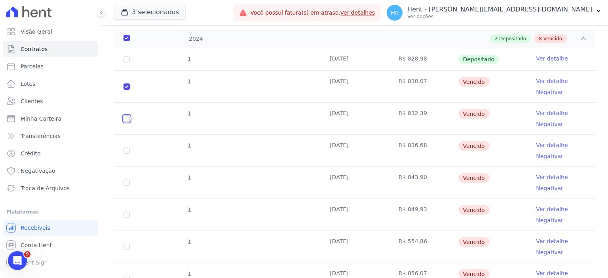
click at [128, 117] on input "checkbox" at bounding box center [126, 119] width 6 height 6
checkbox input "true"
click at [128, 152] on input "checkbox" at bounding box center [126, 151] width 6 height 6
checkbox input "true"
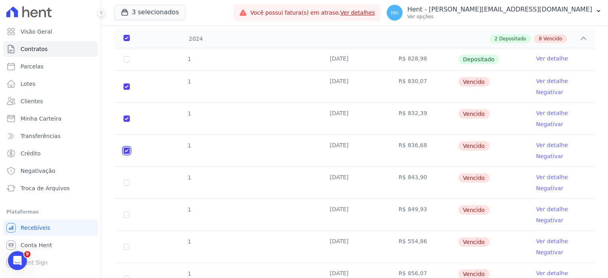
checkbox input "true"
click at [127, 185] on td "1" at bounding box center [126, 183] width 25 height 32
click at [123, 216] on td "1" at bounding box center [126, 215] width 25 height 32
click at [126, 182] on input "checkbox" at bounding box center [126, 183] width 6 height 6
checkbox input "true"
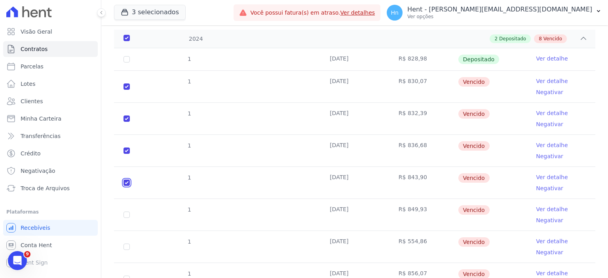
checkbox input "true"
click at [126, 212] on input "checkbox" at bounding box center [126, 215] width 6 height 6
checkbox input "true"
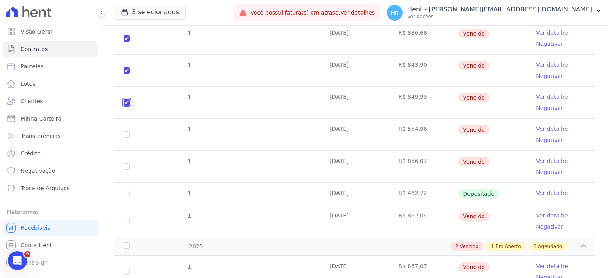
scroll to position [244, 0]
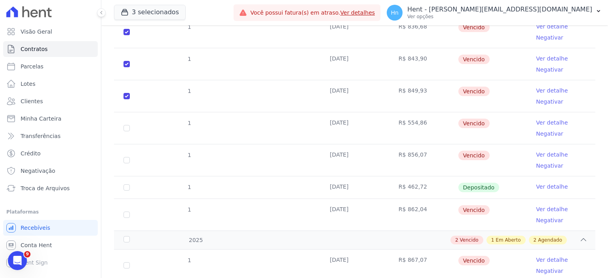
click at [126, 131] on td "1" at bounding box center [126, 128] width 25 height 32
click at [125, 131] on td "1" at bounding box center [126, 128] width 25 height 32
drag, startPoint x: 128, startPoint y: 125, endPoint x: 128, endPoint y: 131, distance: 5.6
click at [127, 126] on input "checkbox" at bounding box center [126, 128] width 6 height 6
checkbox input "true"
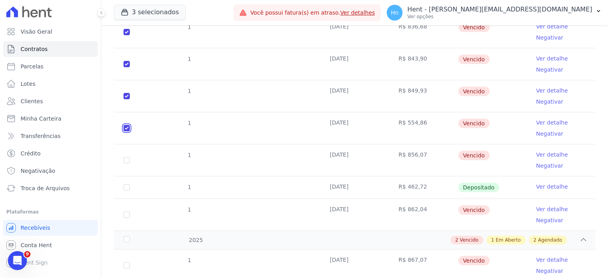
checkbox input "true"
click at [128, 160] on input "checkbox" at bounding box center [126, 160] width 6 height 6
checkbox input "true"
click at [125, 215] on input "checkbox" at bounding box center [126, 215] width 6 height 6
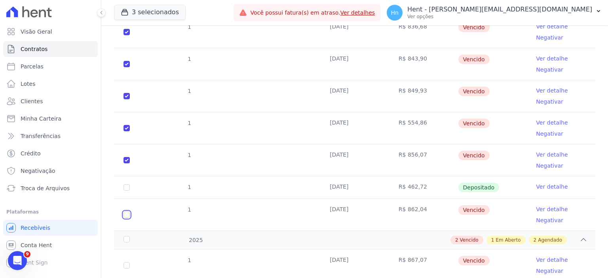
checkbox input "true"
click at [125, 238] on div "2025" at bounding box center [143, 240] width 42 height 8
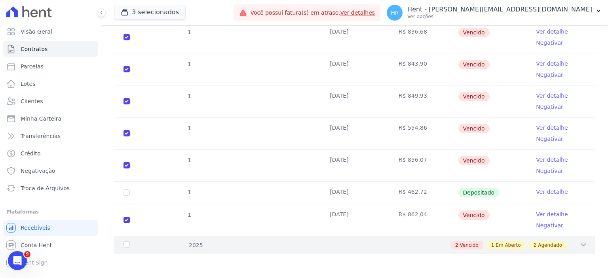
scroll to position [237, 0]
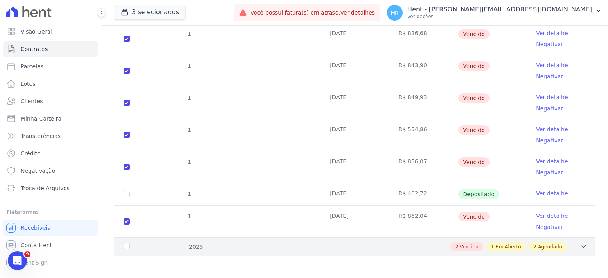
click at [128, 243] on div "2025" at bounding box center [143, 247] width 42 height 8
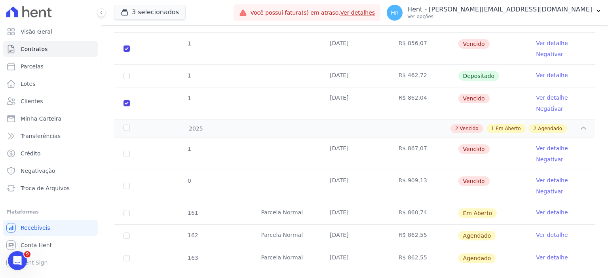
scroll to position [368, 0]
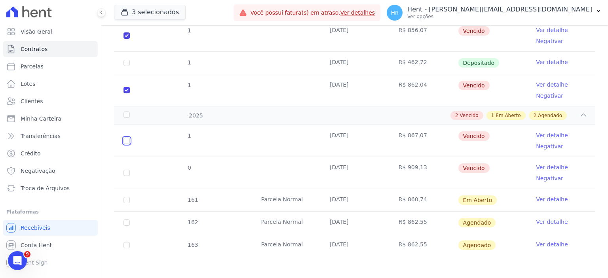
click at [125, 141] on input "checkbox" at bounding box center [126, 141] width 6 height 6
checkbox input "true"
click at [125, 173] on input "checkbox" at bounding box center [126, 173] width 6 height 6
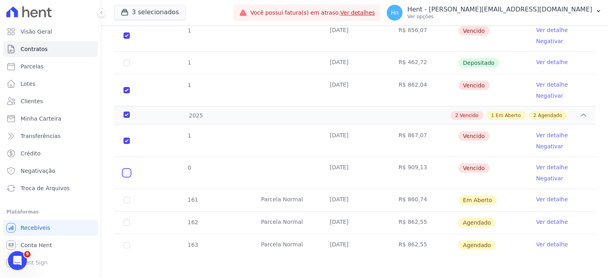
checkbox input "true"
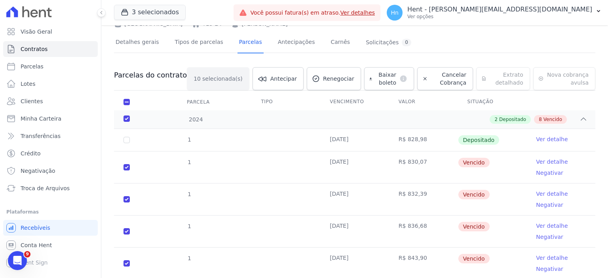
scroll to position [0, 0]
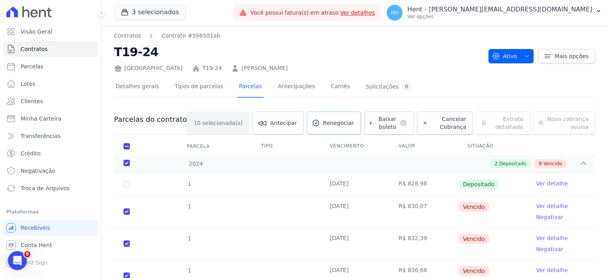
click at [323, 123] on span "Renegociar" at bounding box center [338, 123] width 31 height 8
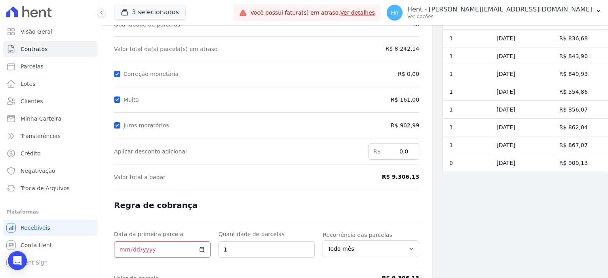
scroll to position [116, 0]
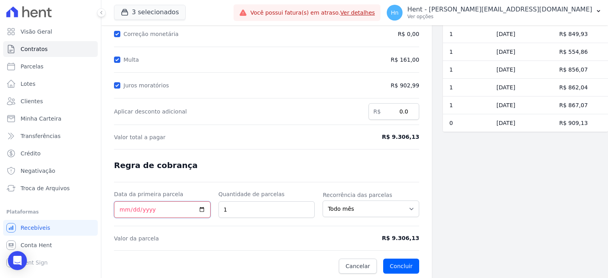
click at [201, 208] on input "Data da primeira parcela" at bounding box center [162, 209] width 97 height 17
type input "2025-10-27"
drag, startPoint x: 260, startPoint y: 210, endPoint x: 242, endPoint y: 207, distance: 18.4
click at [260, 210] on input "13" at bounding box center [266, 209] width 97 height 17
drag, startPoint x: 245, startPoint y: 207, endPoint x: 222, endPoint y: 207, distance: 23.4
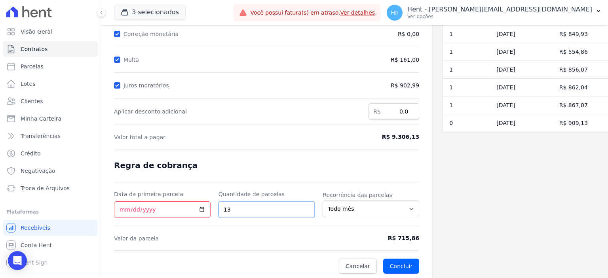
click at [222, 207] on input "13" at bounding box center [266, 209] width 97 height 17
click at [253, 206] on input "10" at bounding box center [266, 209] width 97 height 17
type input "1"
type input "13"
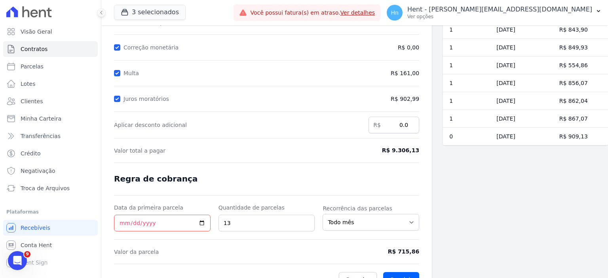
scroll to position [101, 0]
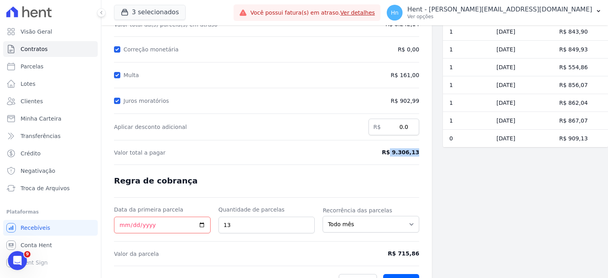
drag, startPoint x: 391, startPoint y: 153, endPoint x: 420, endPoint y: 150, distance: 28.2
click at [420, 150] on div "Contratos Contrato #598501ab Renegociação de parcelas Renegociação de parcelas …" at bounding box center [266, 109] width 330 height 371
copy span "9.306,13"
drag, startPoint x: 397, startPoint y: 252, endPoint x: 419, endPoint y: 253, distance: 21.8
click at [419, 253] on div "Contratos Contrato #598501ab Renegociação de parcelas Renegociação de parcelas …" at bounding box center [266, 109] width 330 height 371
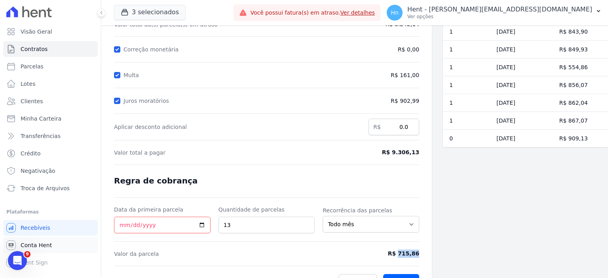
copy span "715,86"
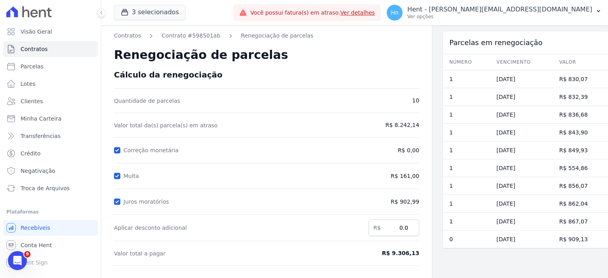
scroll to position [116, 0]
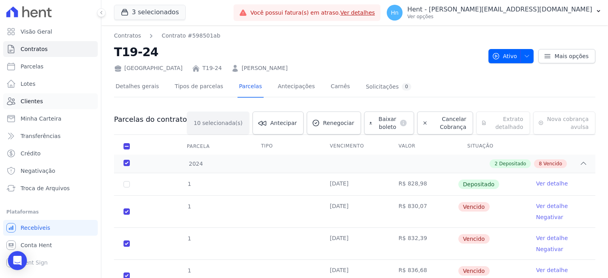
click at [55, 103] on link "Clientes" at bounding box center [50, 101] width 95 height 16
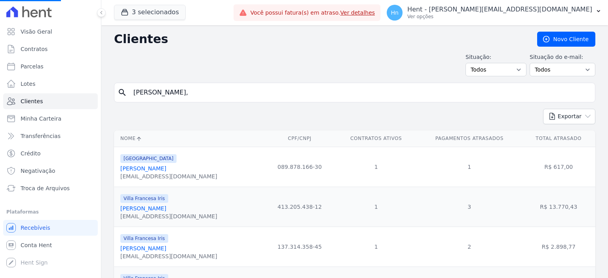
drag, startPoint x: 157, startPoint y: 97, endPoint x: 169, endPoint y: 96, distance: 12.3
click at [157, 97] on input "Rogerio Rodrigues De Camargo," at bounding box center [360, 93] width 463 height 16
type input "nicole inocencio"
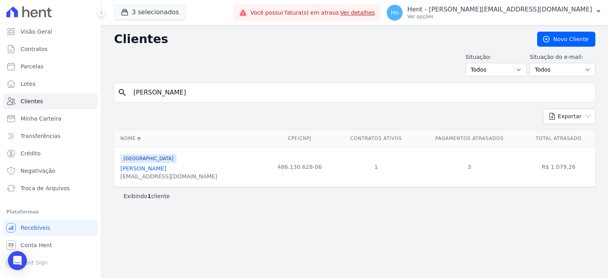
click at [155, 173] on div "nicolysilva715@gmail.com" at bounding box center [168, 177] width 97 height 8
click at [153, 171] on link "Nicole Inocencio Da Silva" at bounding box center [143, 168] width 46 height 6
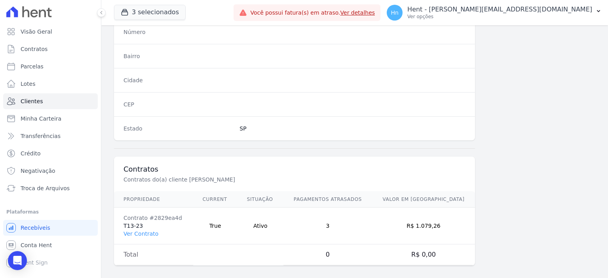
scroll to position [460, 0]
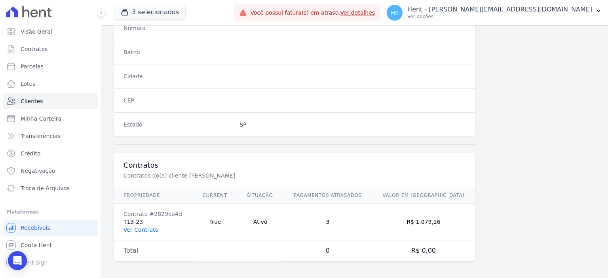
click at [149, 227] on link "Ver Contrato" at bounding box center [140, 230] width 35 height 6
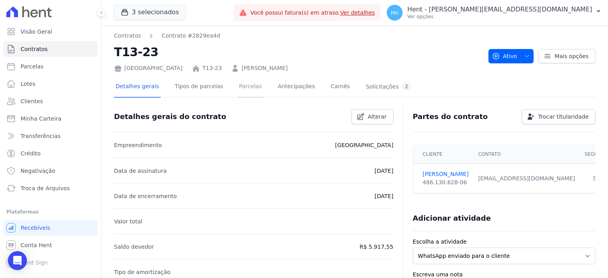
click at [241, 85] on link "Parcelas" at bounding box center [250, 87] width 26 height 21
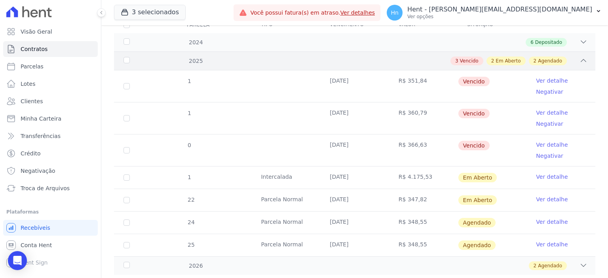
scroll to position [119, 0]
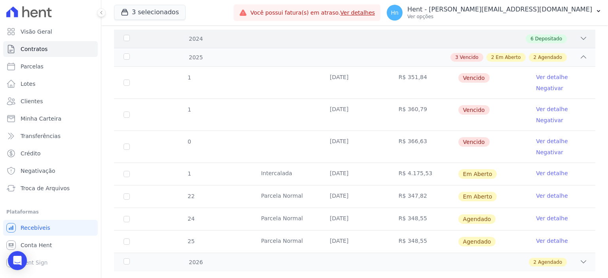
click at [581, 34] on div "2024 6 Depositado" at bounding box center [354, 39] width 481 height 18
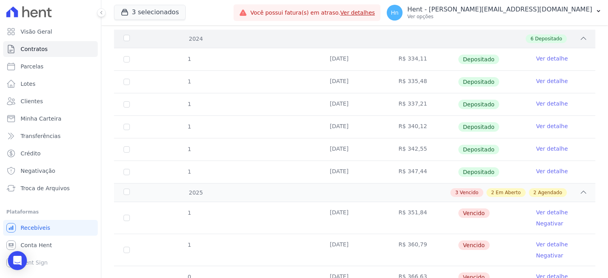
click at [579, 38] on icon at bounding box center [583, 38] width 8 height 8
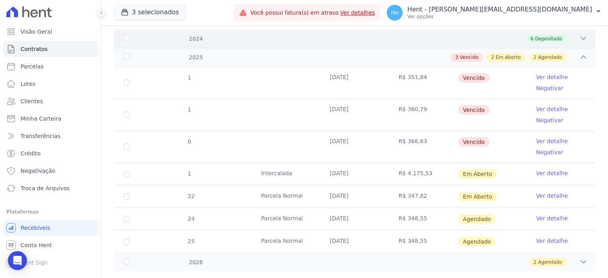
click at [579, 38] on icon at bounding box center [583, 38] width 8 height 8
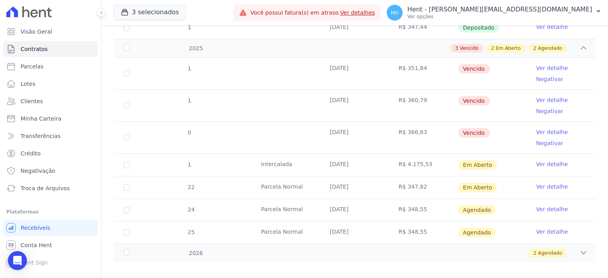
scroll to position [269, 0]
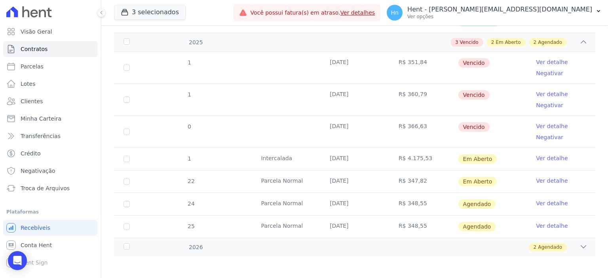
click at [128, 71] on td "1" at bounding box center [126, 68] width 25 height 32
click at [127, 70] on td "1" at bounding box center [126, 68] width 25 height 32
click at [123, 66] on input "checkbox" at bounding box center [126, 68] width 6 height 6
checkbox input "true"
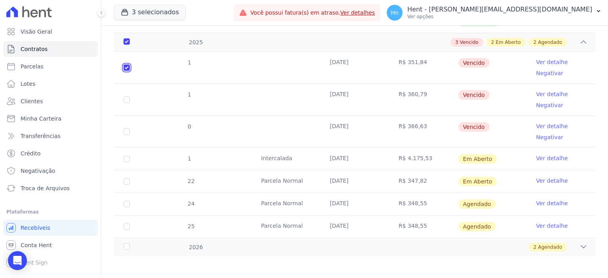
checkbox input "true"
click at [123, 97] on input "checkbox" at bounding box center [126, 100] width 6 height 6
checkbox input "true"
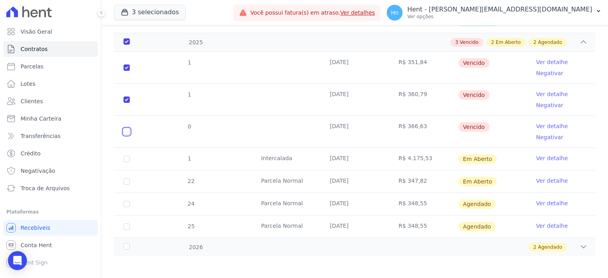
click at [120, 133] on td "0" at bounding box center [126, 132] width 25 height 32
click at [130, 129] on td "0" at bounding box center [126, 132] width 25 height 32
click at [125, 129] on input "checkbox" at bounding box center [126, 132] width 6 height 6
checkbox input "true"
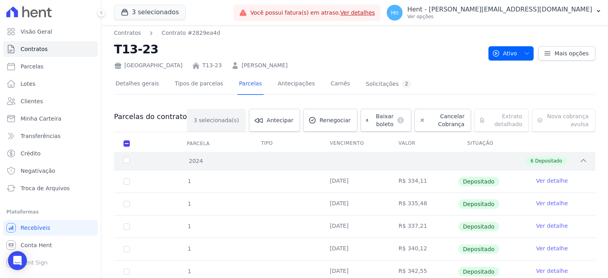
scroll to position [0, 0]
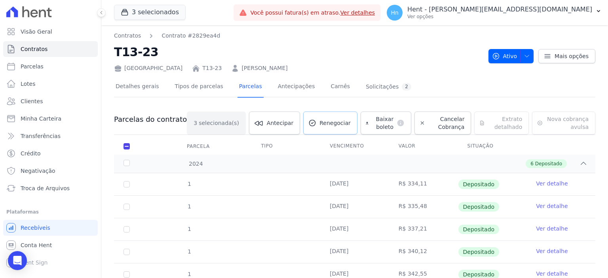
click at [319, 123] on span "Renegociar" at bounding box center [334, 123] width 31 height 8
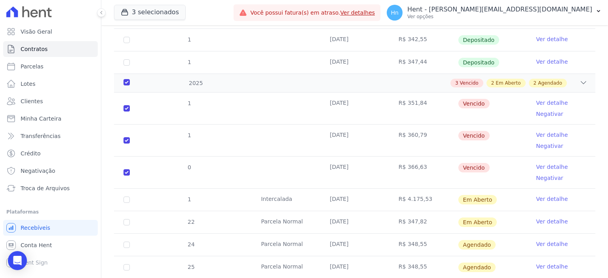
scroll to position [237, 0]
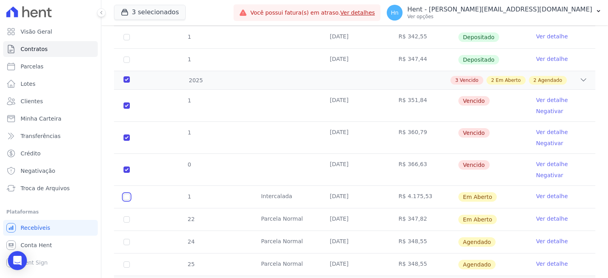
click at [127, 196] on input "checkbox" at bounding box center [126, 197] width 6 height 6
checkbox input "true"
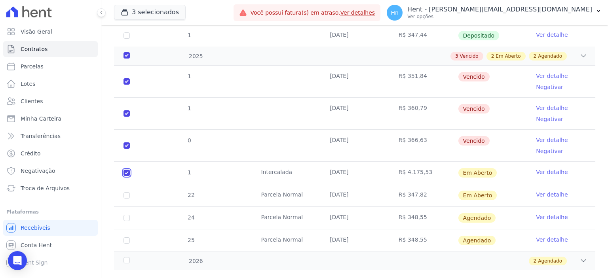
scroll to position [269, 0]
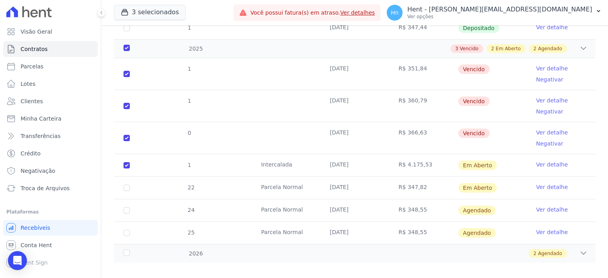
click at [125, 161] on td "1" at bounding box center [126, 165] width 25 height 22
click at [125, 162] on input "checkbox" at bounding box center [126, 165] width 6 height 6
checkbox input "false"
checkbox input "true"
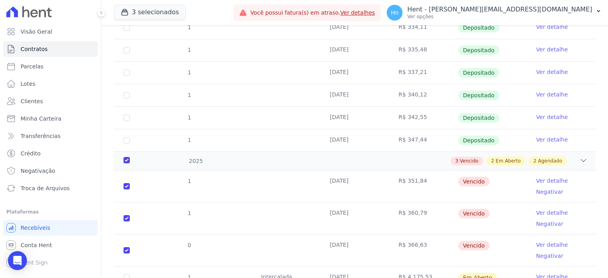
scroll to position [275, 0]
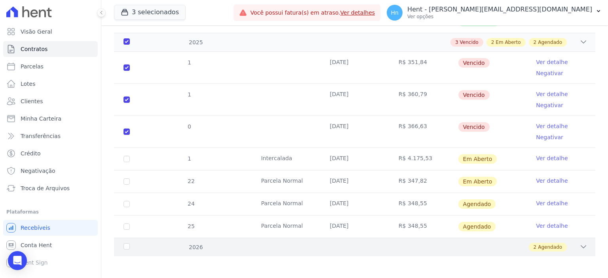
click at [579, 244] on icon at bounding box center [583, 247] width 8 height 8
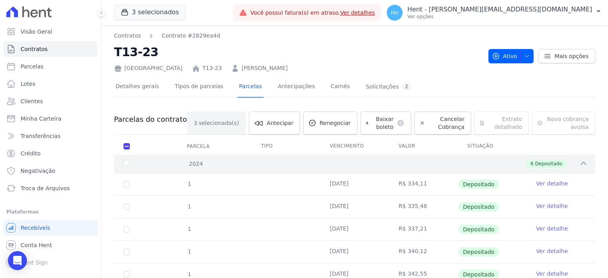
scroll to position [0, 0]
click at [32, 106] on link "Clientes" at bounding box center [50, 101] width 95 height 16
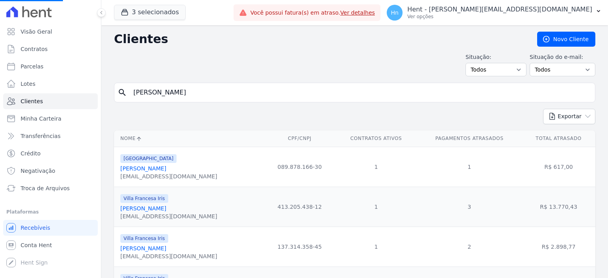
click at [207, 96] on input "nicole inocencio" at bounding box center [360, 93] width 463 height 16
click at [205, 95] on input "nicole inocencio" at bounding box center [360, 93] width 463 height 16
click at [140, 95] on input "search" at bounding box center [360, 93] width 463 height 16
click at [145, 95] on input "search" at bounding box center [360, 93] width 463 height 16
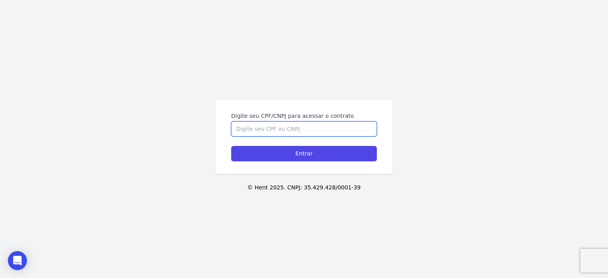
click at [277, 128] on input "Digite seu CPF/CNPJ para acessar o contrato" at bounding box center [304, 129] width 146 height 15
paste input "471.114.388-25"
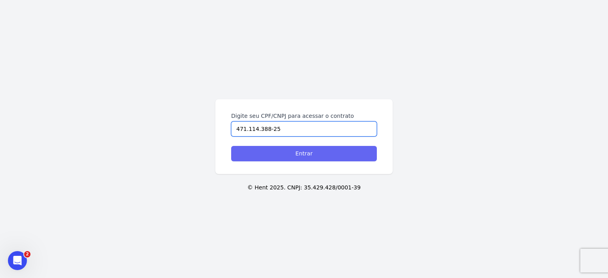
type input "471.114.388-25"
click at [304, 155] on input "Entrar" at bounding box center [304, 153] width 146 height 15
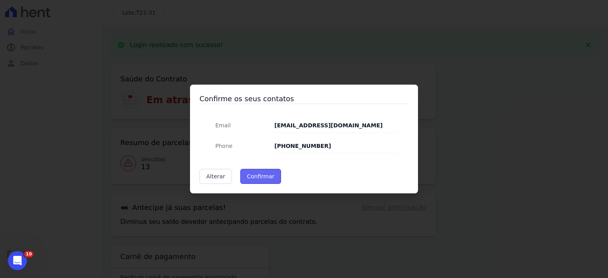
click at [270, 179] on button "Confirmar" at bounding box center [260, 176] width 41 height 15
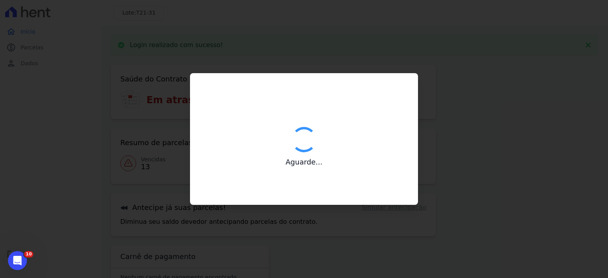
type input "Contatos confirmados com sucesso."
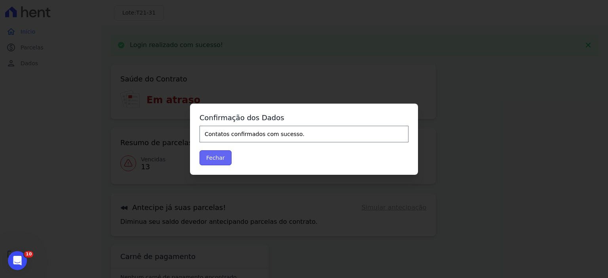
click at [218, 156] on button "Fechar" at bounding box center [215, 157] width 32 height 15
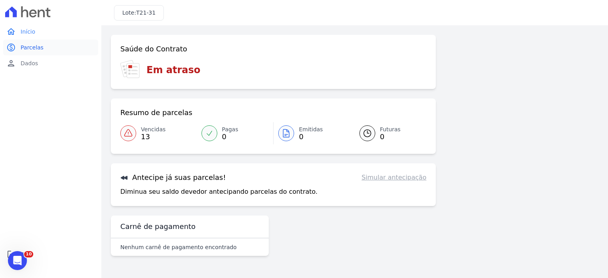
click at [41, 51] on link "paid Parcelas" at bounding box center [50, 48] width 95 height 16
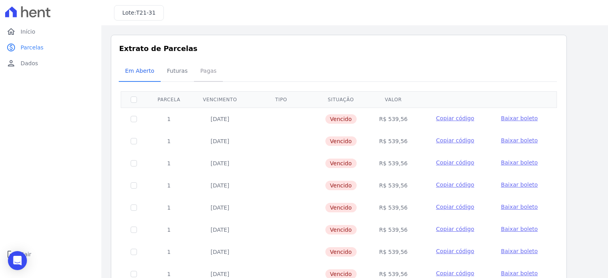
click at [205, 74] on span "Pagas" at bounding box center [209, 71] width 26 height 16
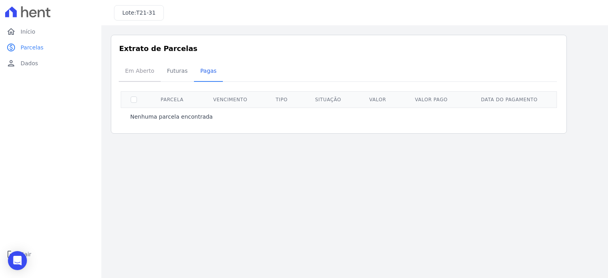
click at [138, 72] on span "Em Aberto" at bounding box center [139, 71] width 39 height 16
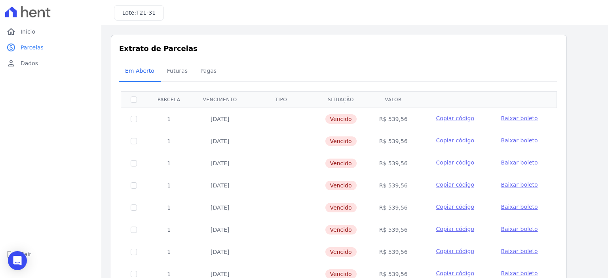
click at [134, 99] on input "checkbox" at bounding box center [134, 100] width 6 height 6
checkbox input "true"
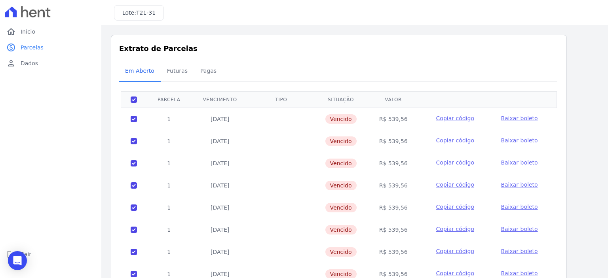
checkbox input "true"
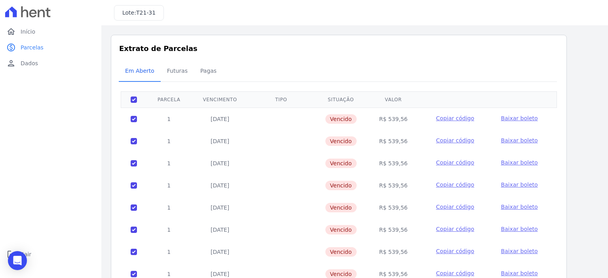
checkbox input "true"
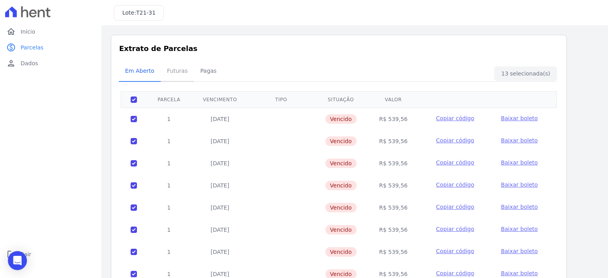
click at [176, 70] on span "Futuras" at bounding box center [177, 71] width 30 height 16
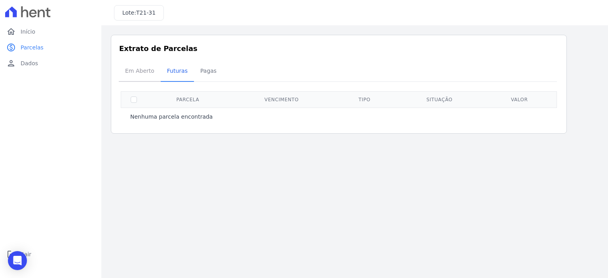
click at [135, 74] on span "Em Aberto" at bounding box center [139, 71] width 39 height 16
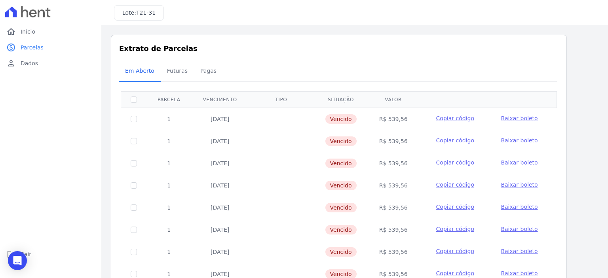
click at [131, 94] on th at bounding box center [134, 99] width 26 height 16
click at [133, 101] on input "checkbox" at bounding box center [134, 100] width 6 height 6
checkbox input "true"
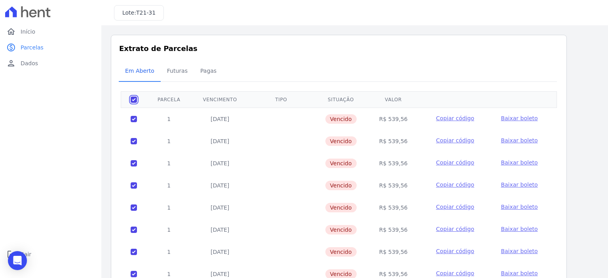
checkbox input "true"
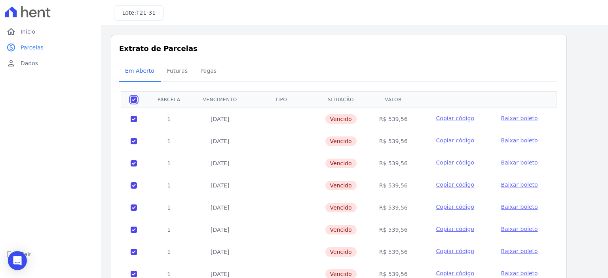
checkbox input "true"
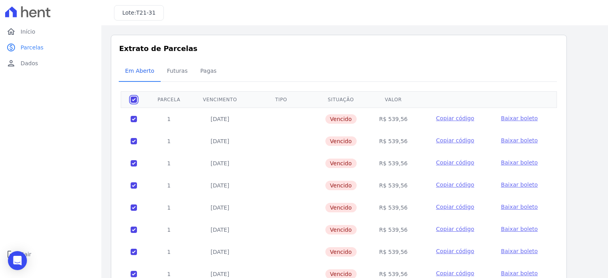
checkbox input "true"
click at [552, 72] on div "Em Aberto Futuras [GEOGRAPHIC_DATA]" at bounding box center [339, 71] width 440 height 19
click at [539, 73] on div "Em Aberto Futuras [GEOGRAPHIC_DATA]" at bounding box center [339, 71] width 440 height 19
click at [36, 63] on span "Dados" at bounding box center [29, 63] width 17 height 8
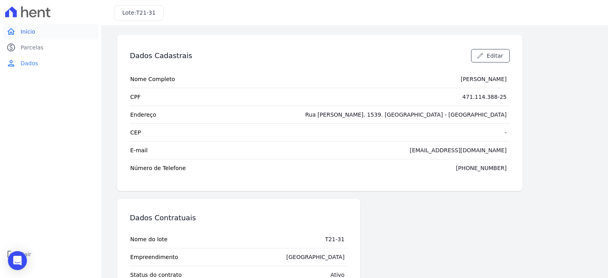
click at [38, 32] on link "home Início" at bounding box center [50, 32] width 95 height 16
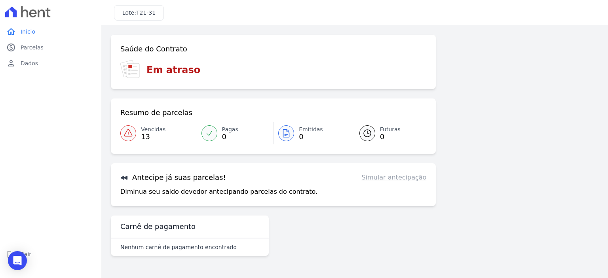
click at [142, 137] on span "13" at bounding box center [153, 137] width 25 height 6
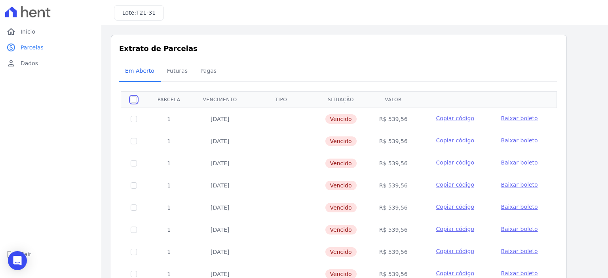
click at [131, 99] on input "checkbox" at bounding box center [134, 100] width 6 height 6
checkbox input "true"
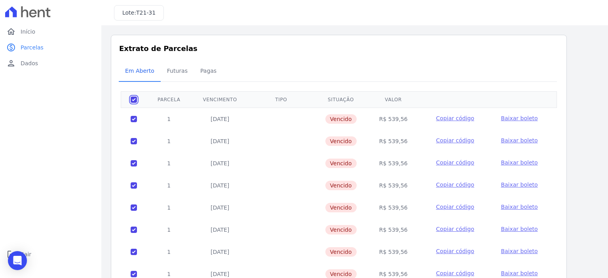
checkbox input "true"
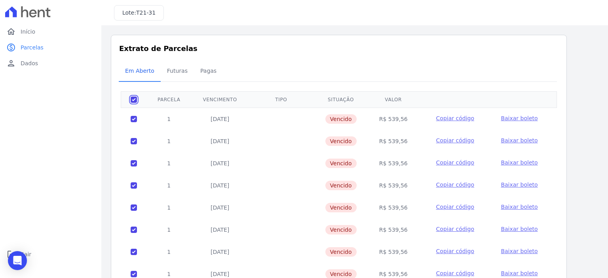
checkbox input "true"
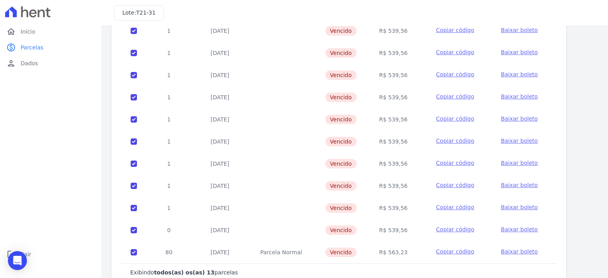
scroll to position [152, 0]
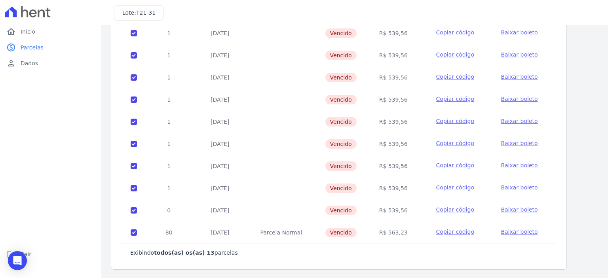
click at [524, 231] on span "Baixar boleto" at bounding box center [519, 232] width 37 height 6
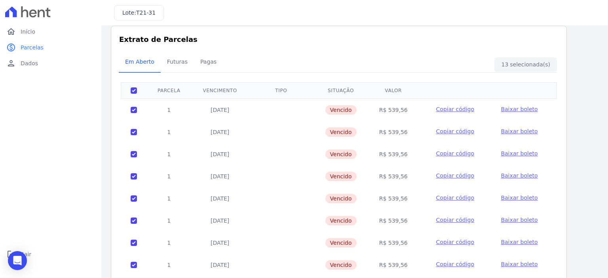
scroll to position [0, 0]
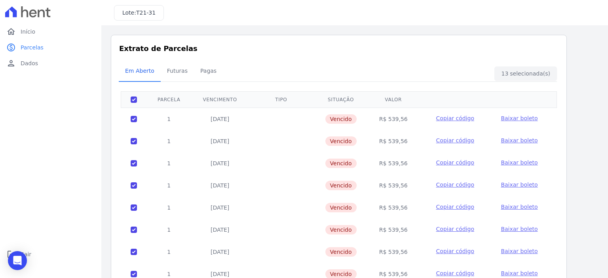
click at [146, 11] on span "T21-31" at bounding box center [145, 12] width 19 height 6
drag, startPoint x: 145, startPoint y: 11, endPoint x: 449, endPoint y: 66, distance: 308.8
click at [449, 66] on div "Em Aberto Futuras [GEOGRAPHIC_DATA]" at bounding box center [339, 71] width 440 height 19
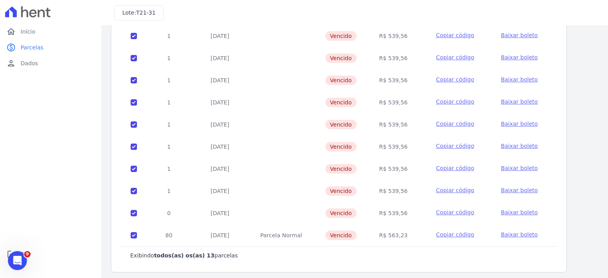
scroll to position [152, 0]
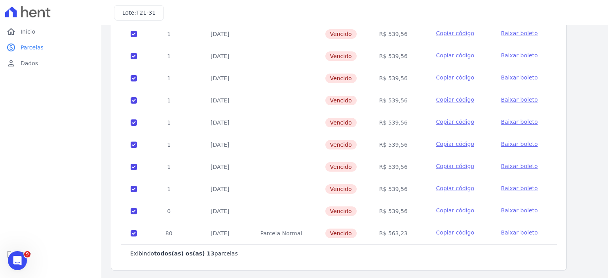
drag, startPoint x: 102, startPoint y: 47, endPoint x: 118, endPoint y: 165, distance: 119.7
click at [118, 164] on div "Listagem de parcelas Baixar PDF Extrato de Parcelas Em [GEOGRAPHIC_DATA] Futura…" at bounding box center [354, 77] width 507 height 406
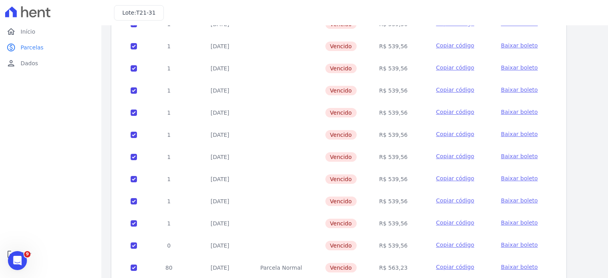
scroll to position [33, 0]
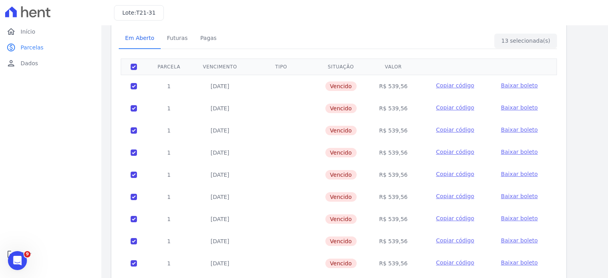
click at [104, 227] on div "Listagem de parcelas Baixar PDF Extrato de Parcelas Em [GEOGRAPHIC_DATA] Futura…" at bounding box center [354, 195] width 507 height 406
